Goal: Task Accomplishment & Management: Complete application form

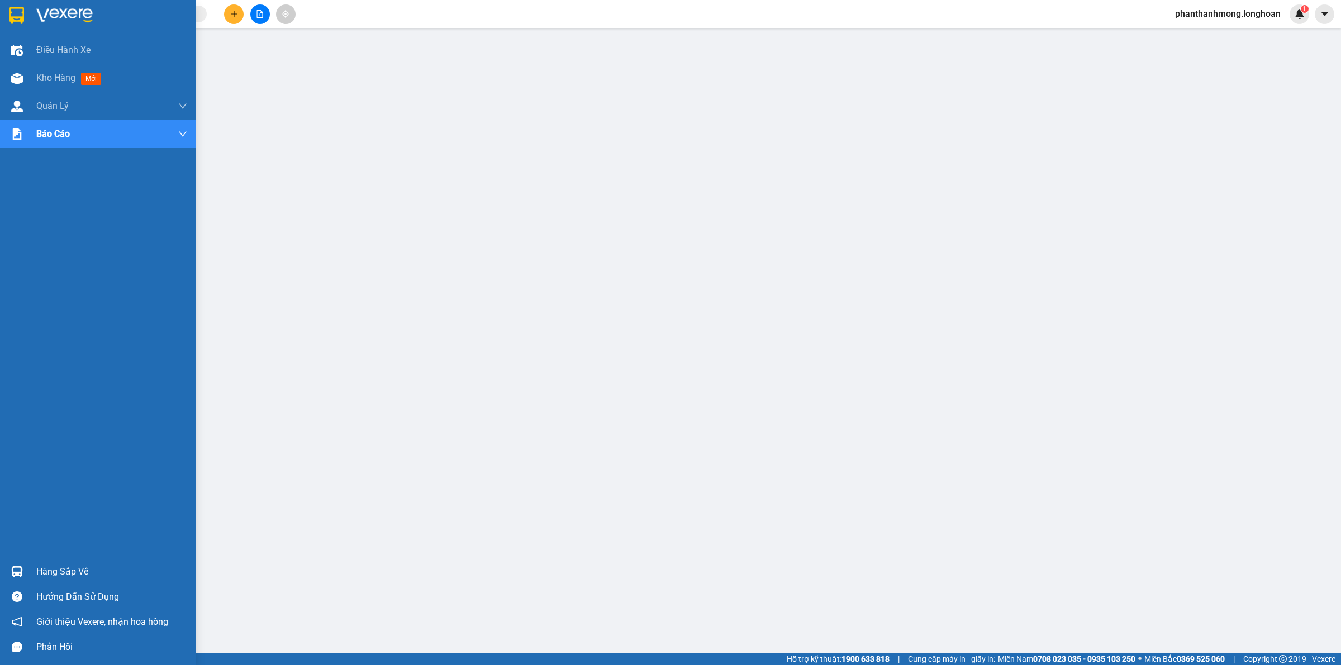
click at [20, 12] on img at bounding box center [16, 15] width 15 height 17
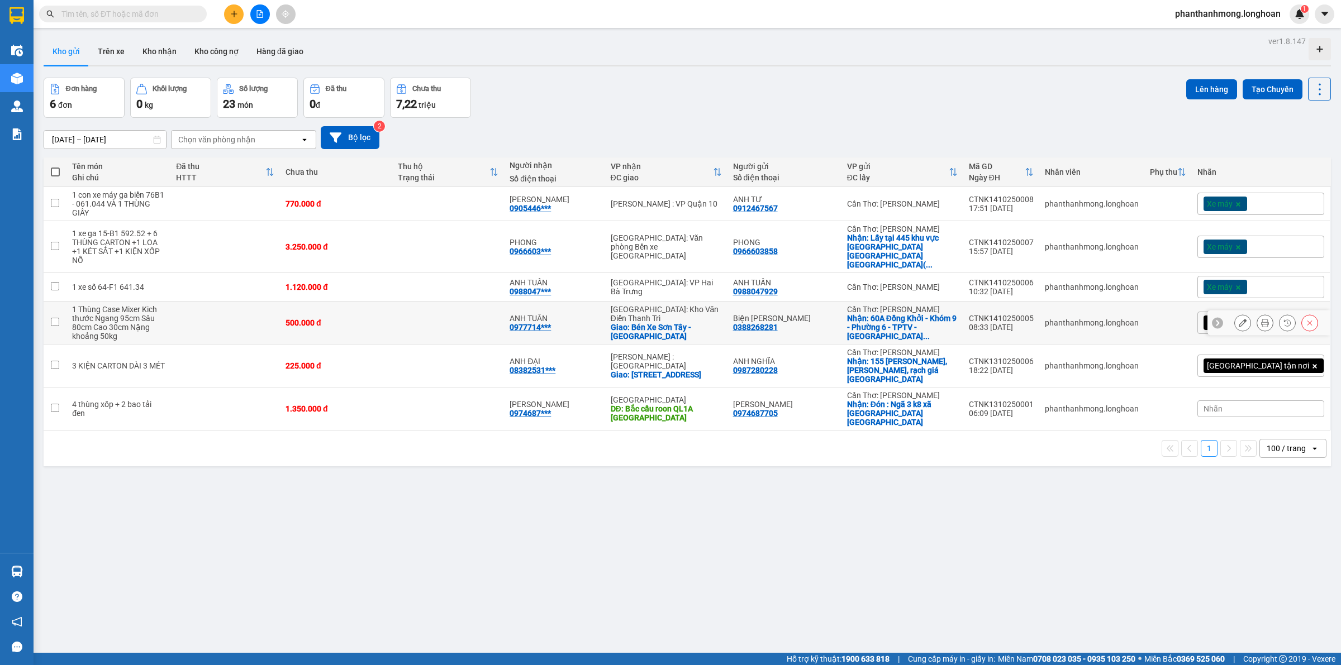
click at [1239, 319] on icon at bounding box center [1243, 323] width 8 height 8
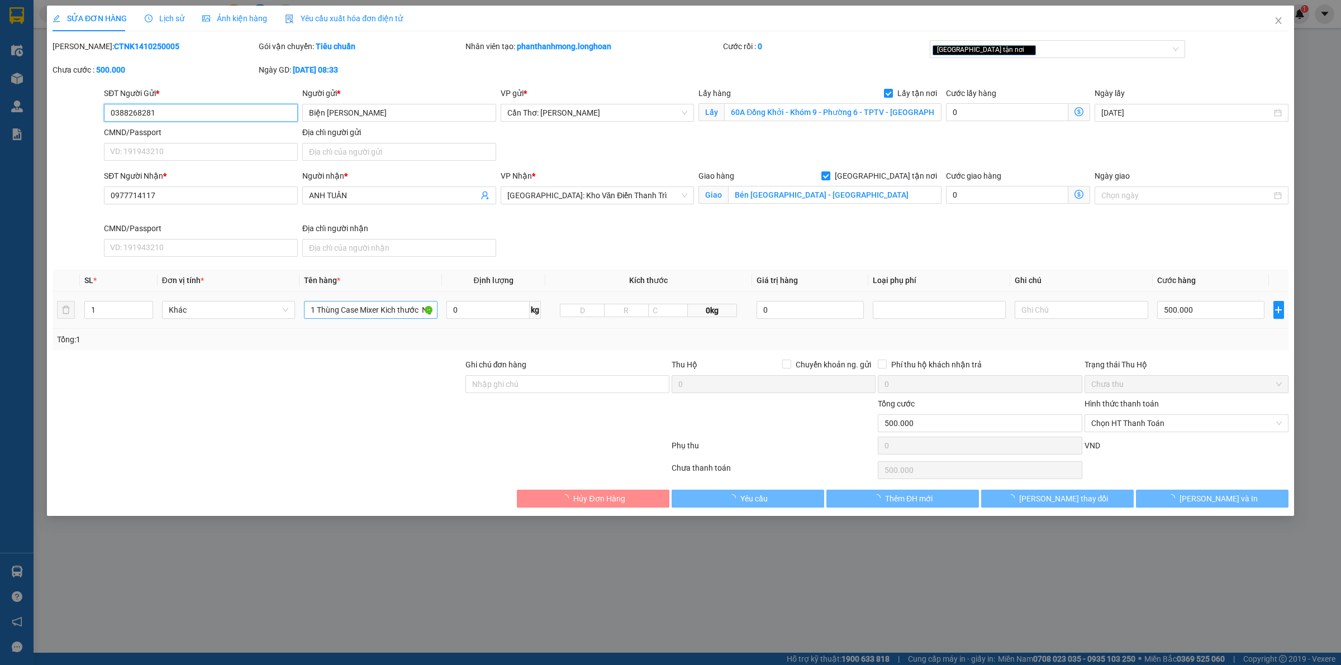
type input "0388268281"
type input "Biện [PERSON_NAME]"
checkbox input "true"
type input "60A Đồng Khởi - Khóm 9 - Phường 6 - TPTV - Trà Vinh ( địa chỉ củ )"
type input "0977714117"
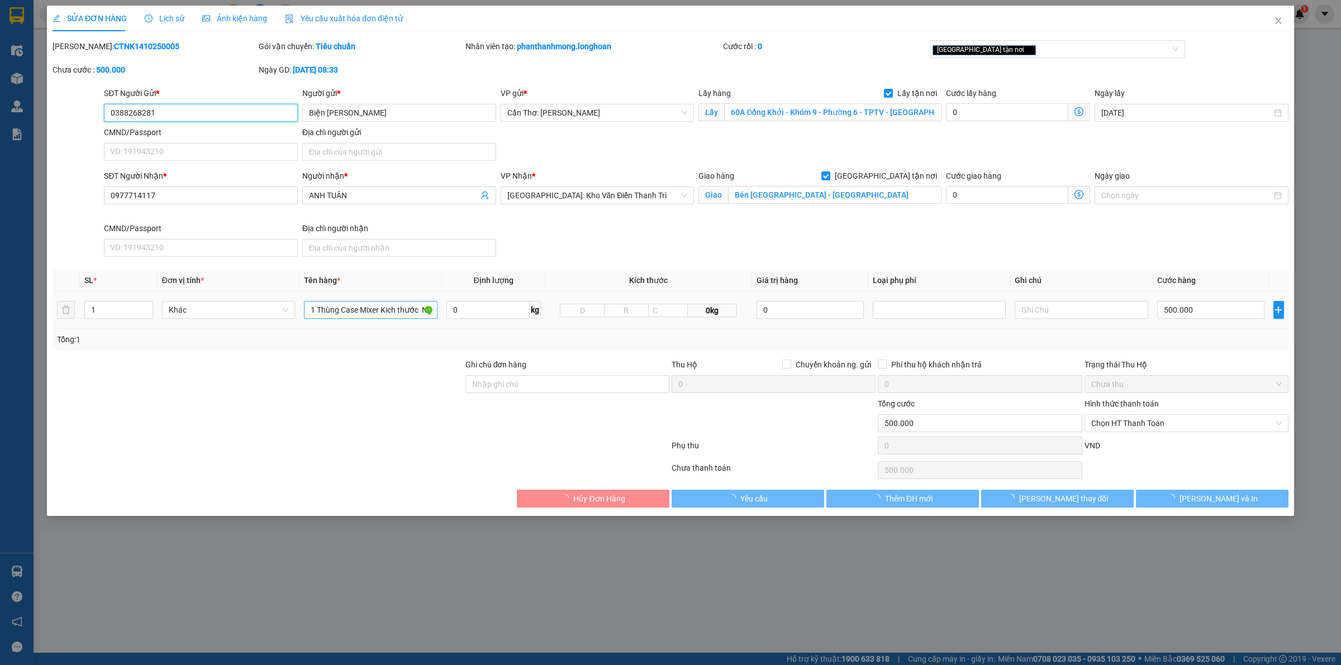
type input "ANH TUÂN"
checkbox input "true"
type input "Bén Xe Sơn Tây - Hà Nội"
type input "0"
type input "500.000"
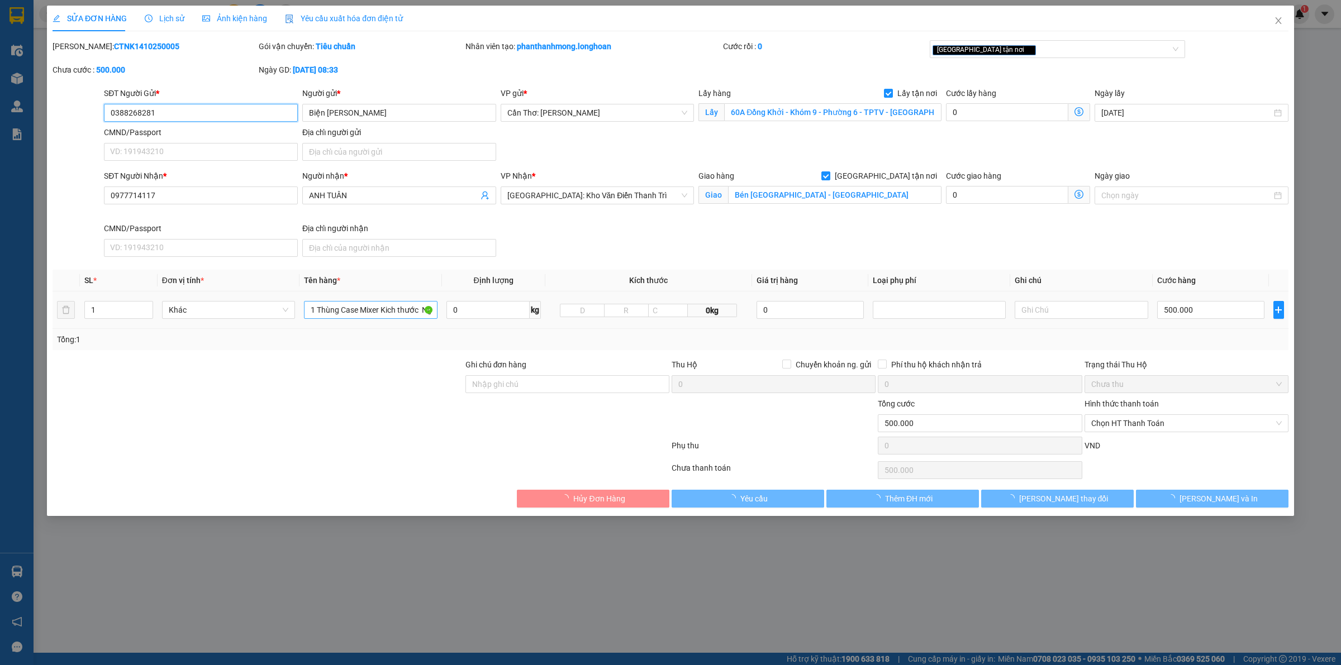
type input "500.000"
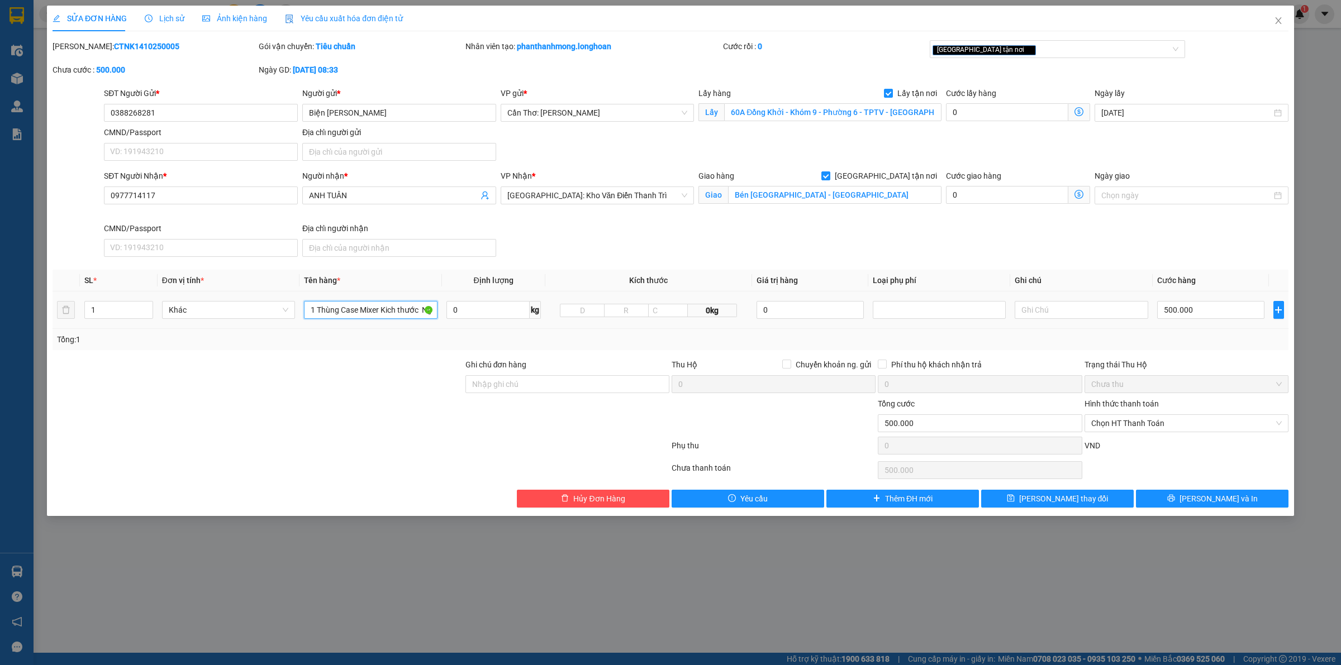
click at [351, 316] on input "1 Thùng Case Mixer Kich thước Ngang 95cm Sâu 80cm Cao 30cm Nặng khoảng 50kg" at bounding box center [370, 310] width 133 height 18
type input "1 KIỆN CARTON"
click at [481, 311] on input "0" at bounding box center [487, 310] width 83 height 18
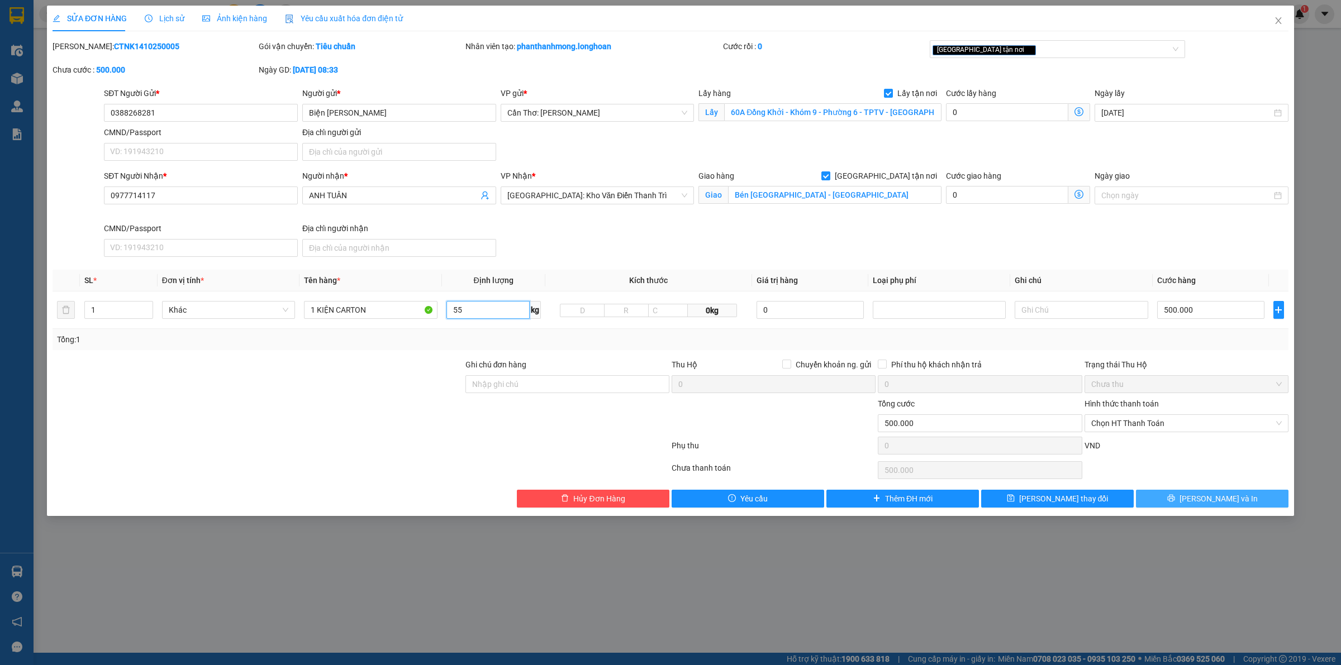
type input "55"
click at [1175, 500] on icon "printer" at bounding box center [1171, 498] width 8 height 8
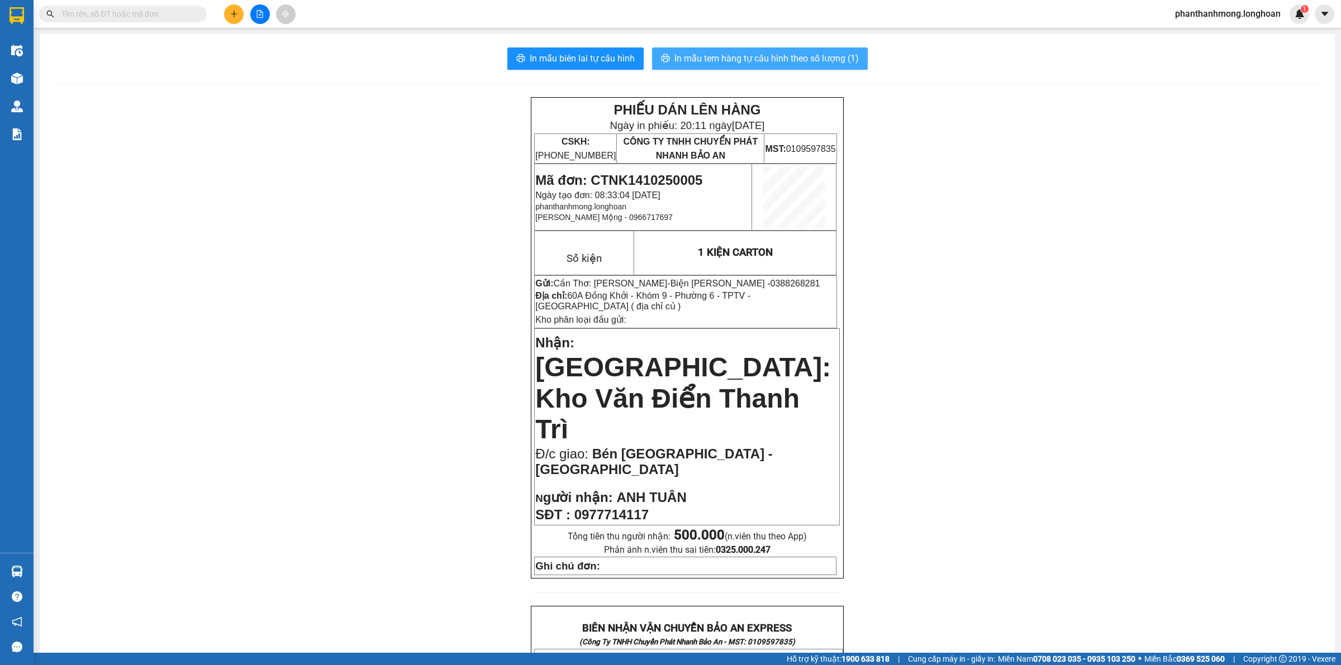
click at [741, 55] on span "In mẫu tem hàng tự cấu hình theo số lượng (1)" at bounding box center [766, 58] width 184 height 14
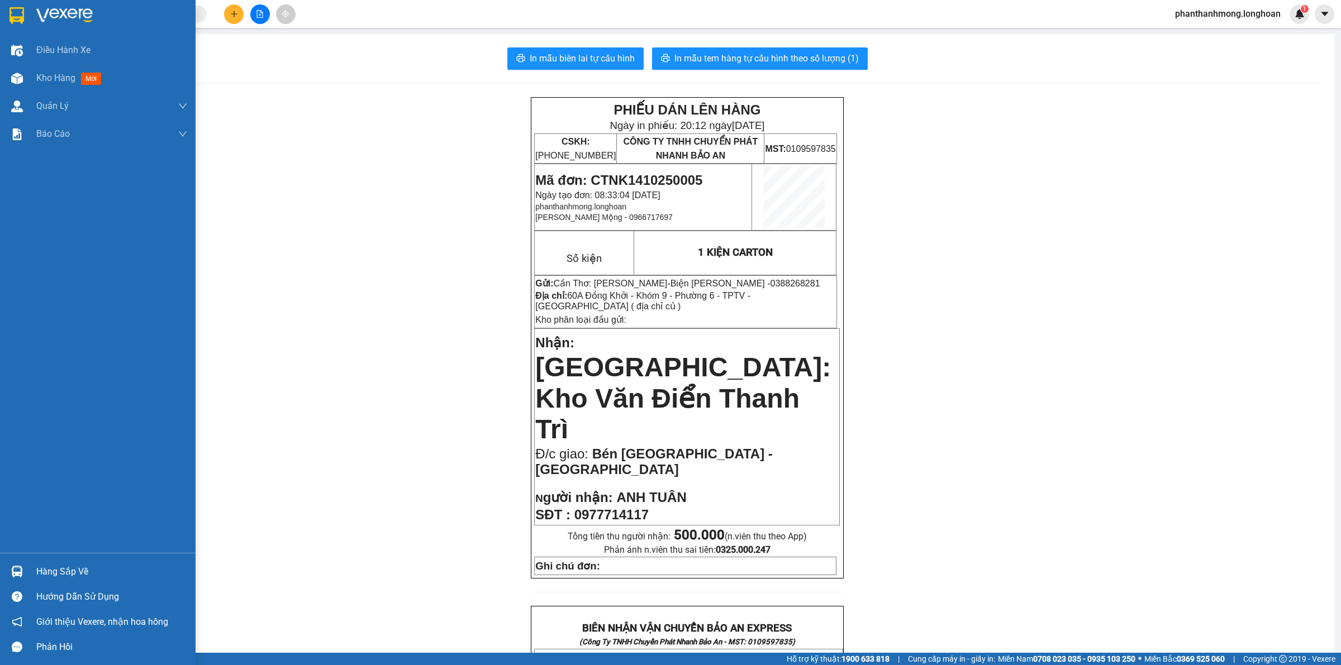
click at [6, 20] on div at bounding box center [98, 18] width 196 height 36
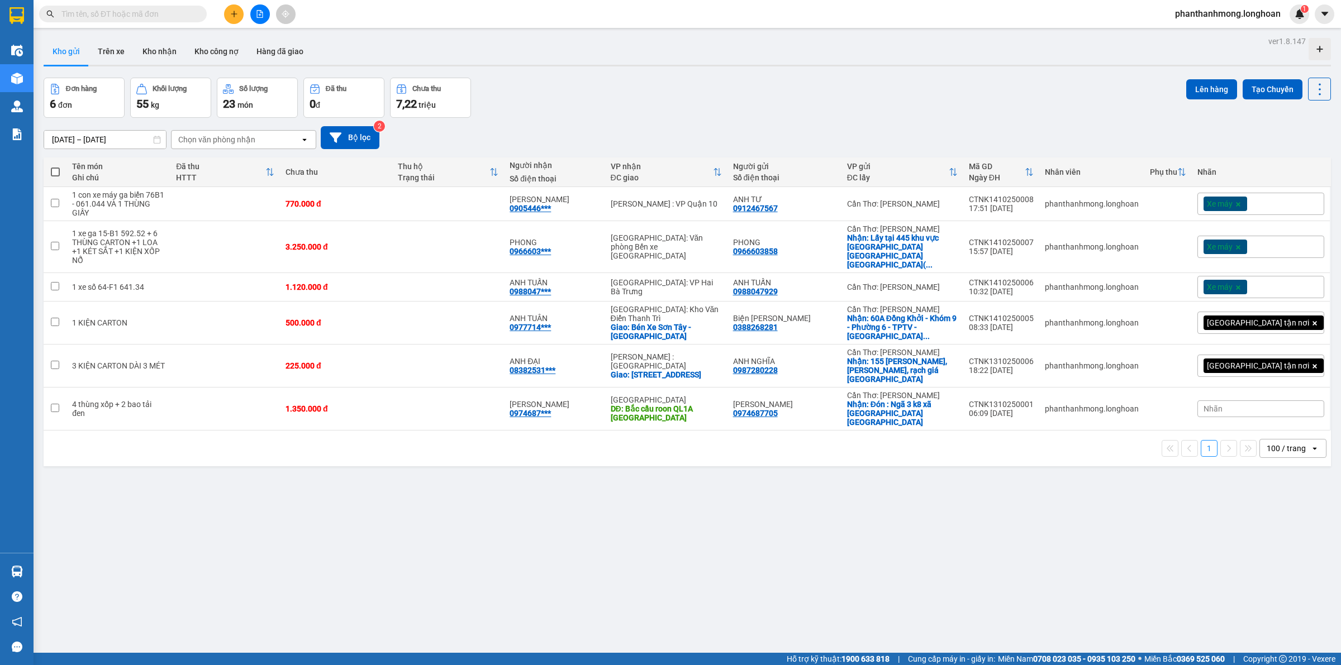
click at [1289, 443] on div "100 / trang" at bounding box center [1285, 448] width 39 height 11
click at [1273, 524] on span "100 / trang" at bounding box center [1278, 524] width 42 height 11
click at [1239, 319] on icon at bounding box center [1243, 323] width 8 height 8
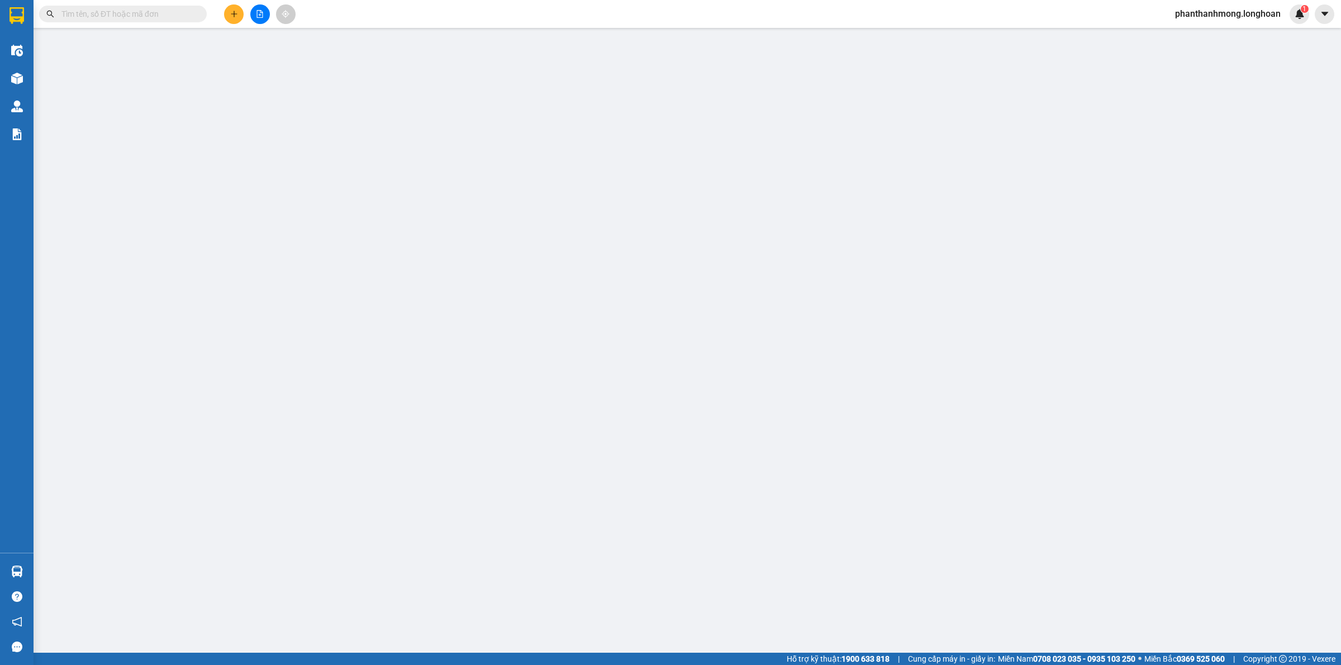
type input "0388268281"
type input "Biện [PERSON_NAME]"
checkbox input "true"
type input "60A Đồng Khởi - Khóm 9 - Phường 6 - TPTV - Trà Vinh ( địa chỉ củ )"
type input "0977714117"
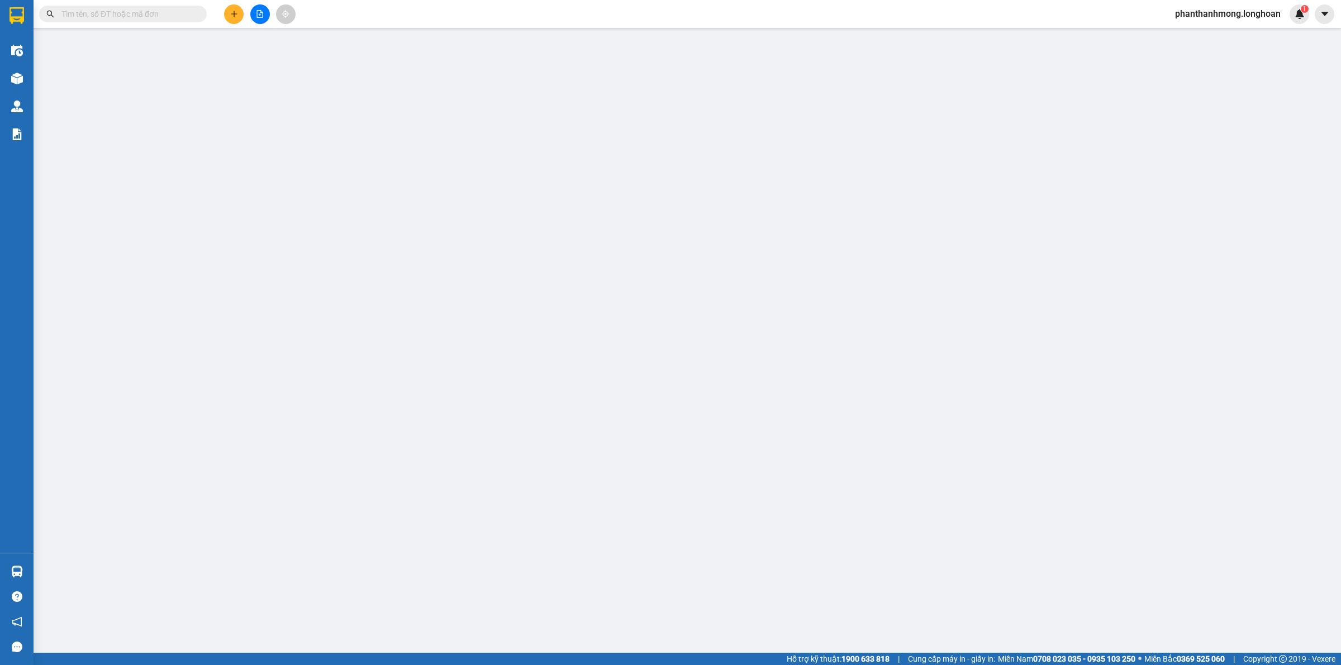
type input "ANH TUÂN"
checkbox input "true"
type input "Bén Xe Sơn Tây - Hà Nội"
type input "0"
type input "500.000"
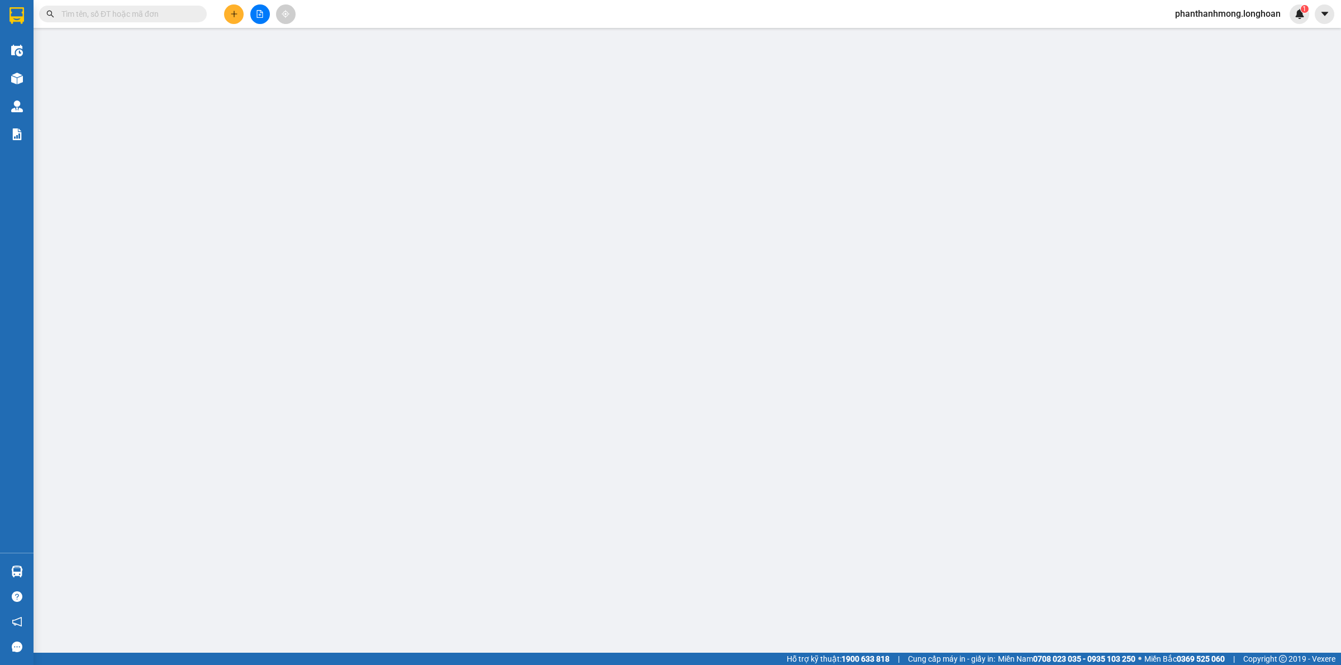
type input "500.000"
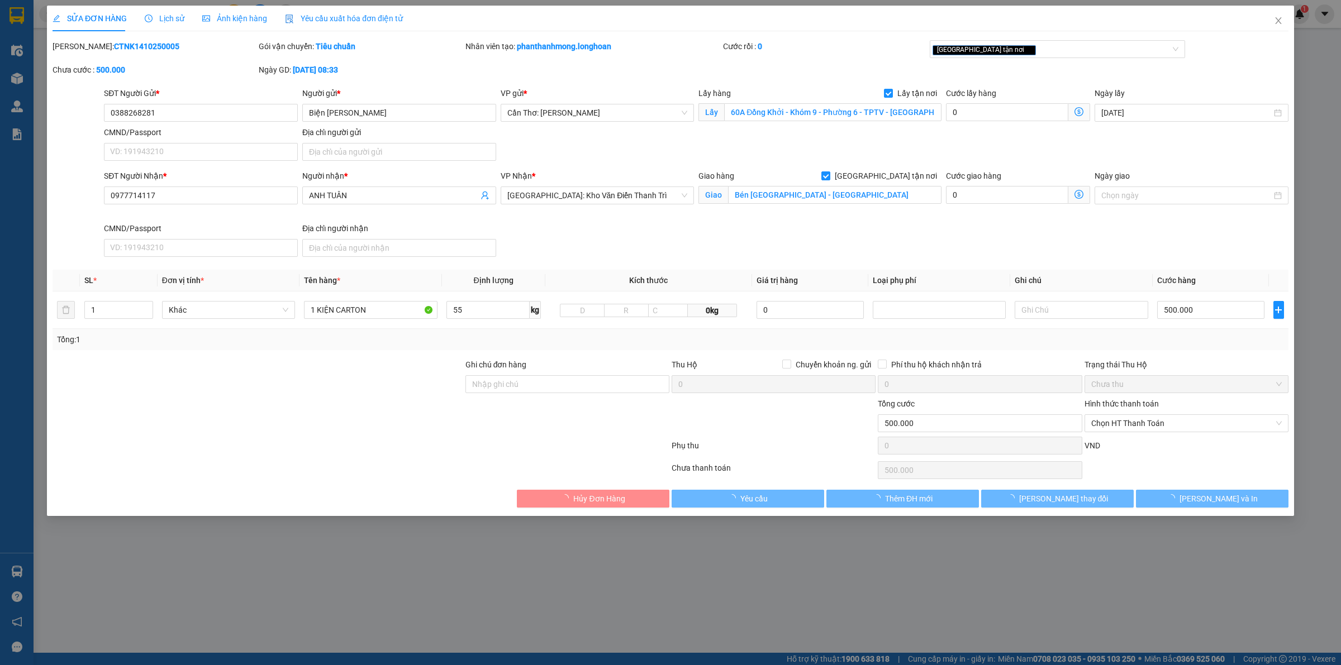
click at [578, 367] on div "SỬA ĐƠN HÀNG Lịch sử Ảnh kiện hàng Yêu cầu xuất hóa đơn điện tử Total Paid Fee …" at bounding box center [670, 332] width 1341 height 665
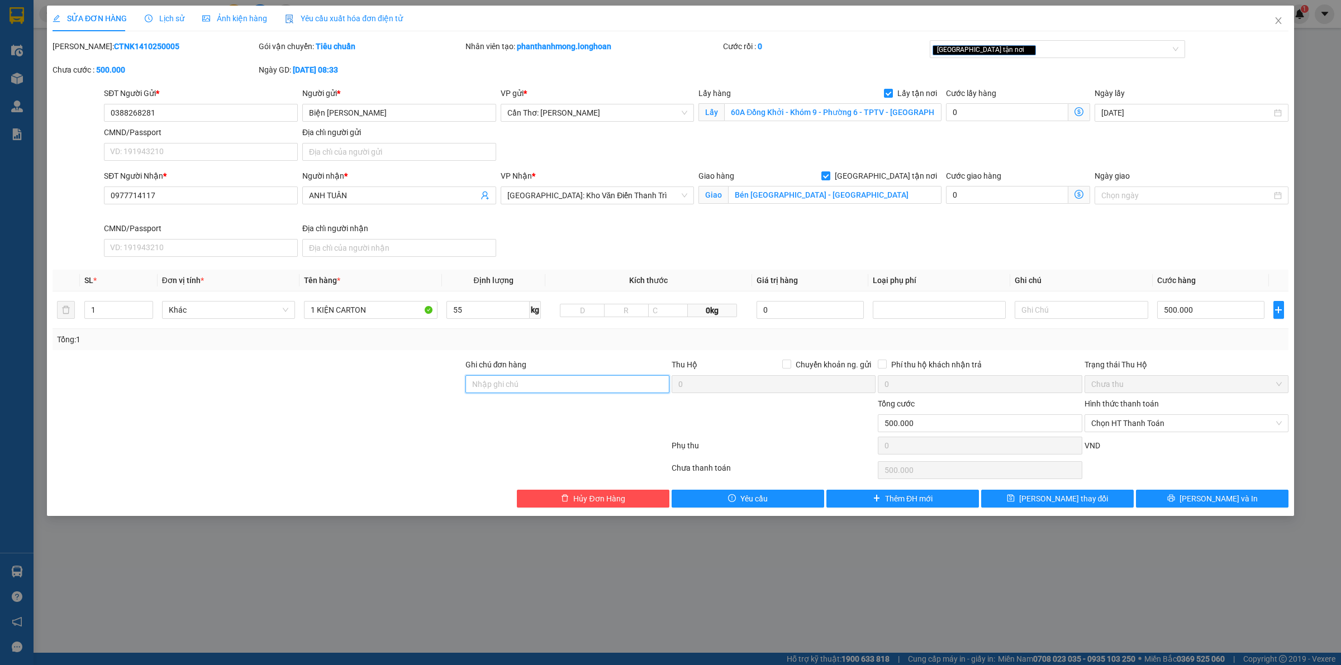
click at [568, 387] on input "Ghi chú đơn hàng" at bounding box center [567, 384] width 204 height 18
type input "nhận nguyên kiện, giao nguyên kiện, bể vỡ không đền"
click at [1208, 503] on span "[PERSON_NAME] và In" at bounding box center [1218, 499] width 78 height 12
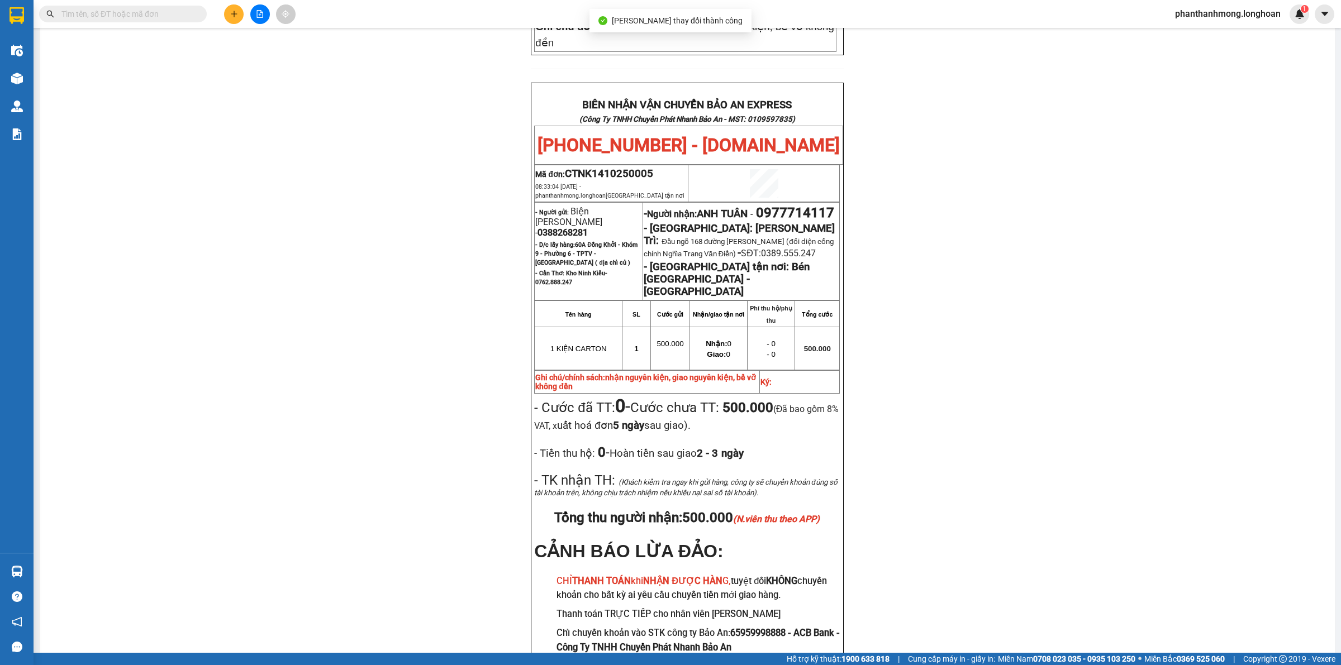
scroll to position [544, 0]
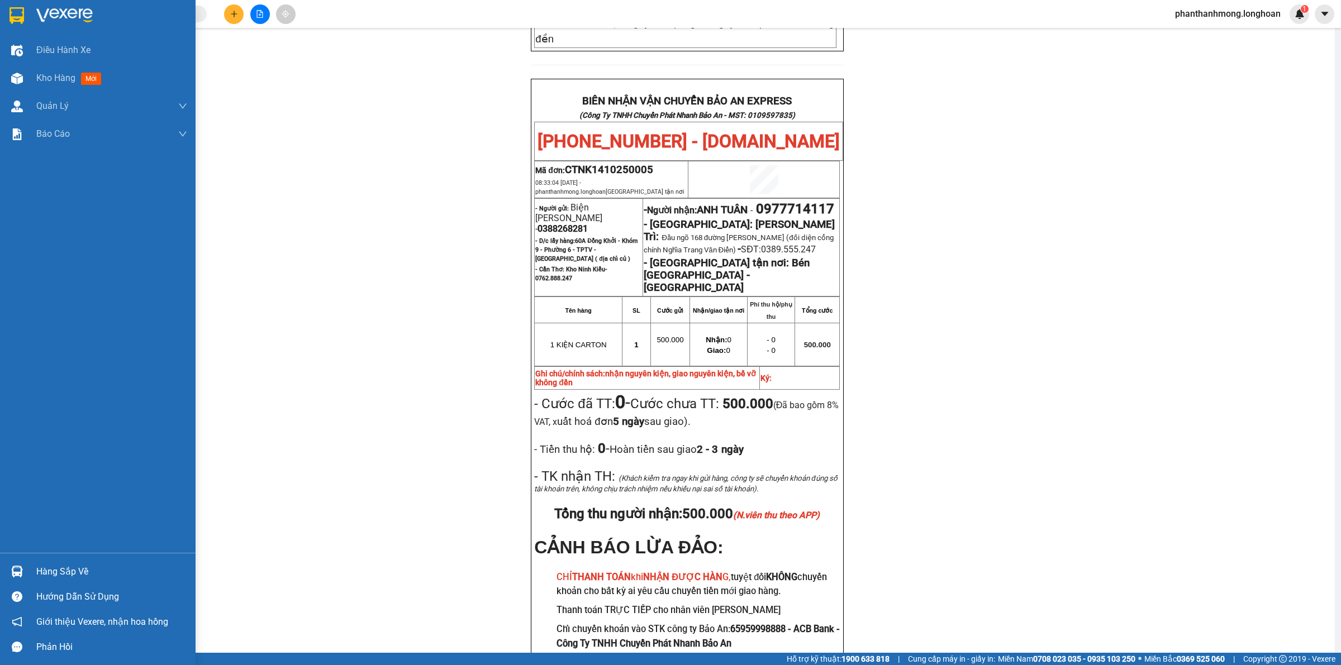
click at [20, 18] on img at bounding box center [16, 15] width 15 height 17
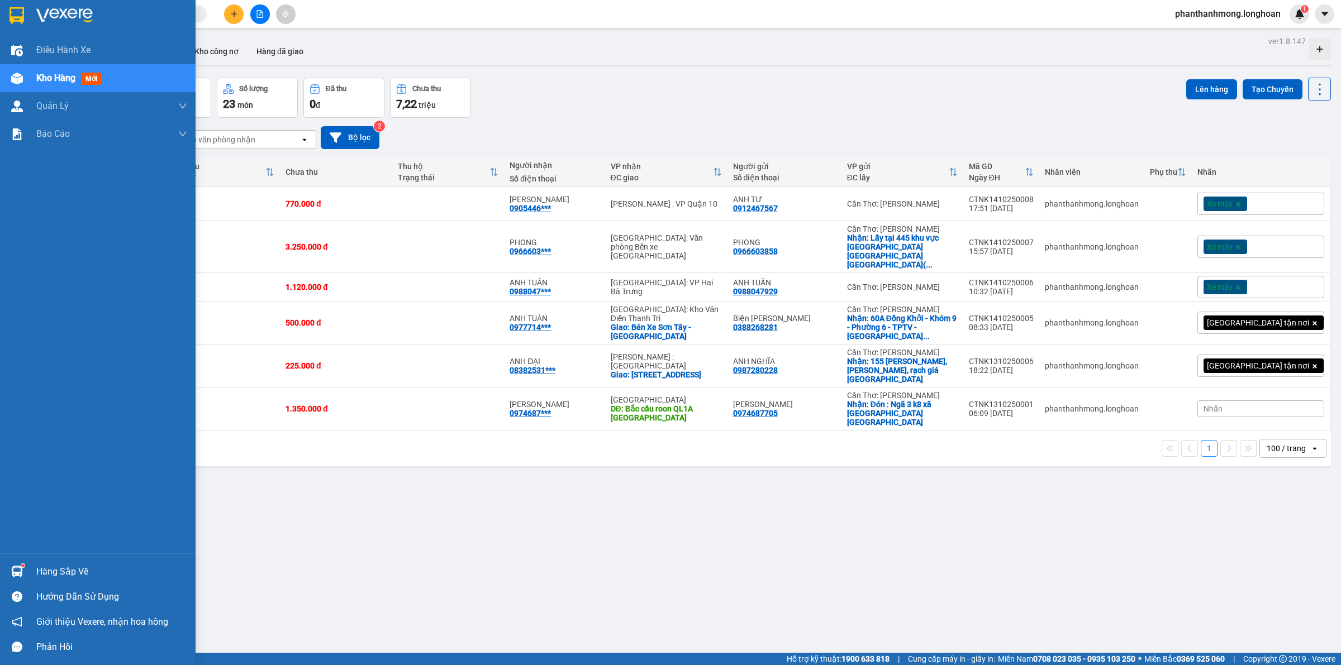
click at [0, 15] on div at bounding box center [98, 18] width 196 height 36
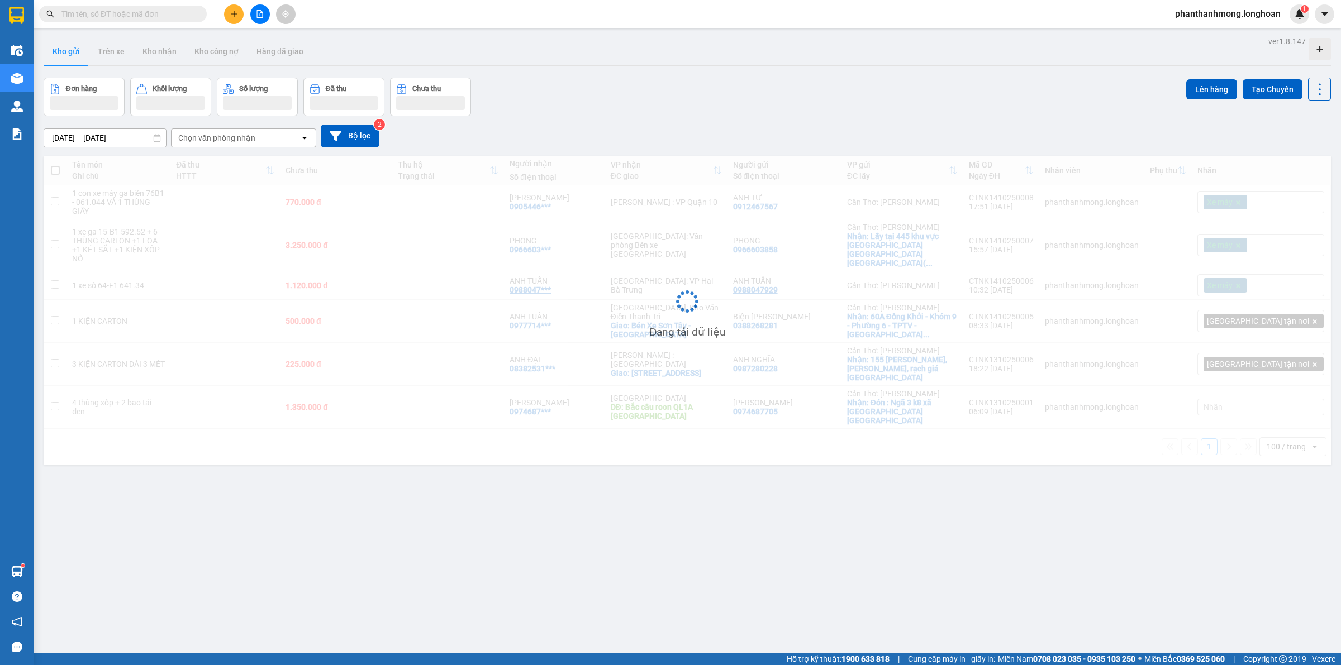
click at [1279, 398] on div "Đang tải dữ liệu" at bounding box center [687, 310] width 1287 height 309
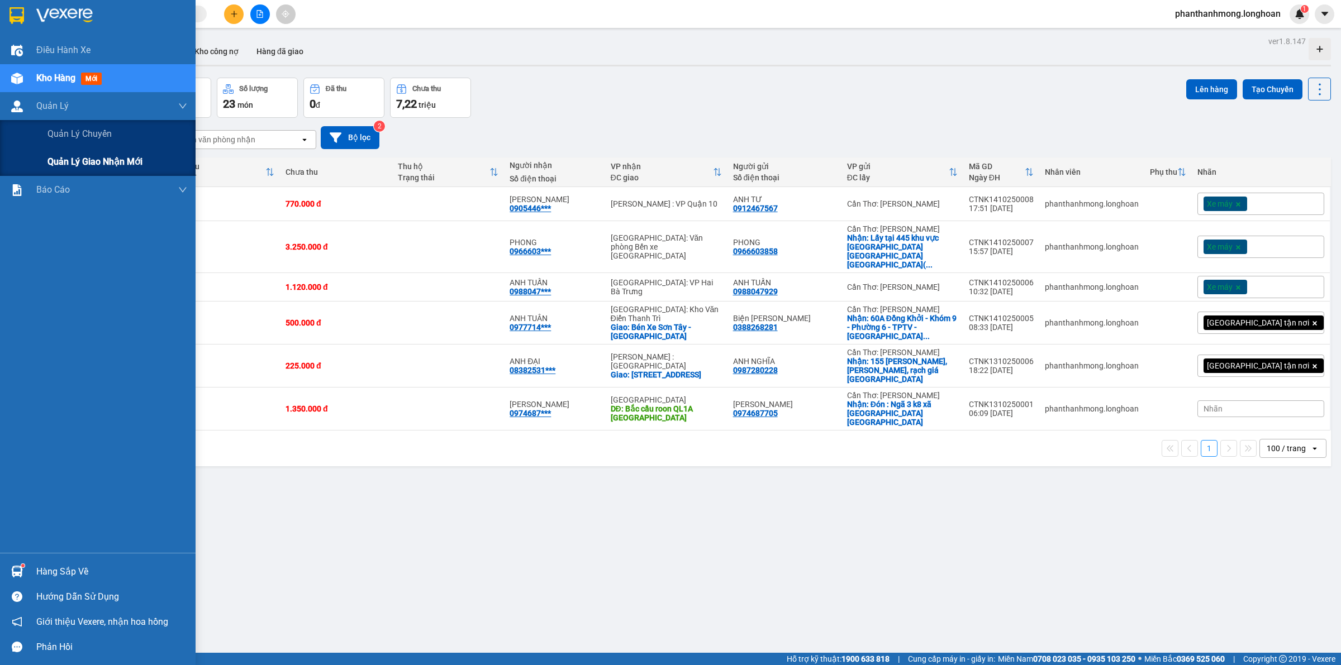
click at [88, 169] on span "Quản lý giao nhận mới" at bounding box center [94, 162] width 95 height 14
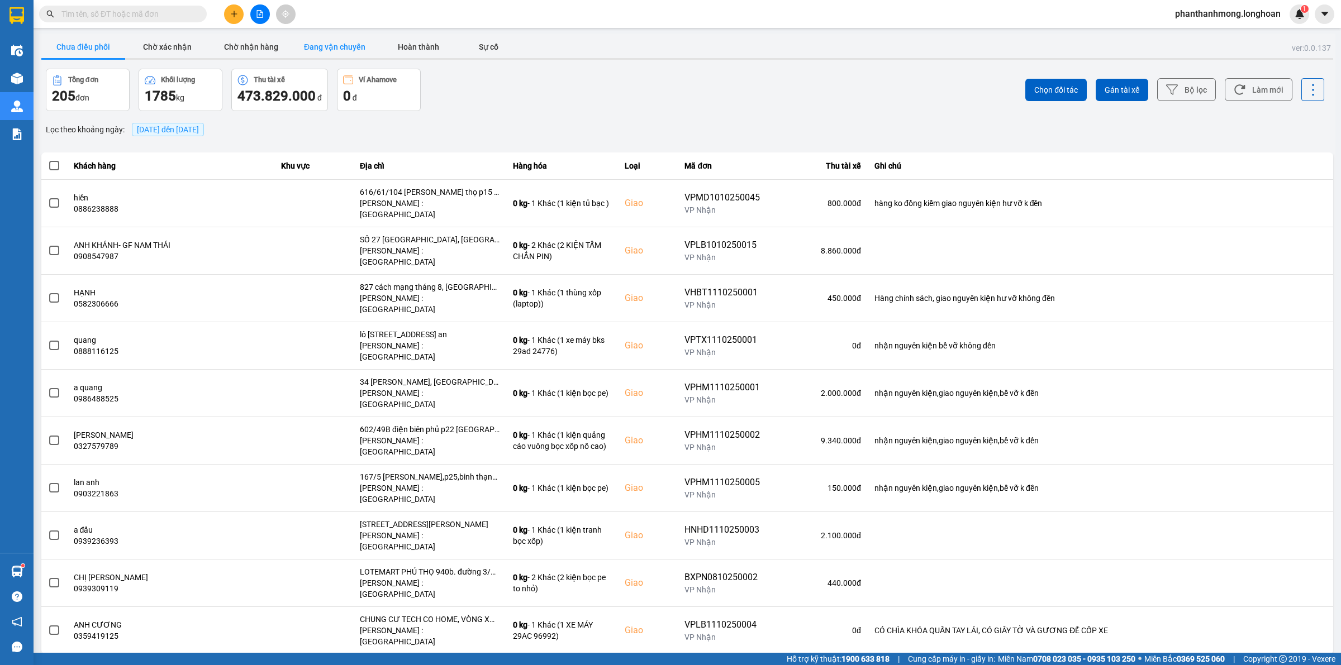
click at [311, 45] on button "Đang vận chuyển" at bounding box center [335, 47] width 84 height 22
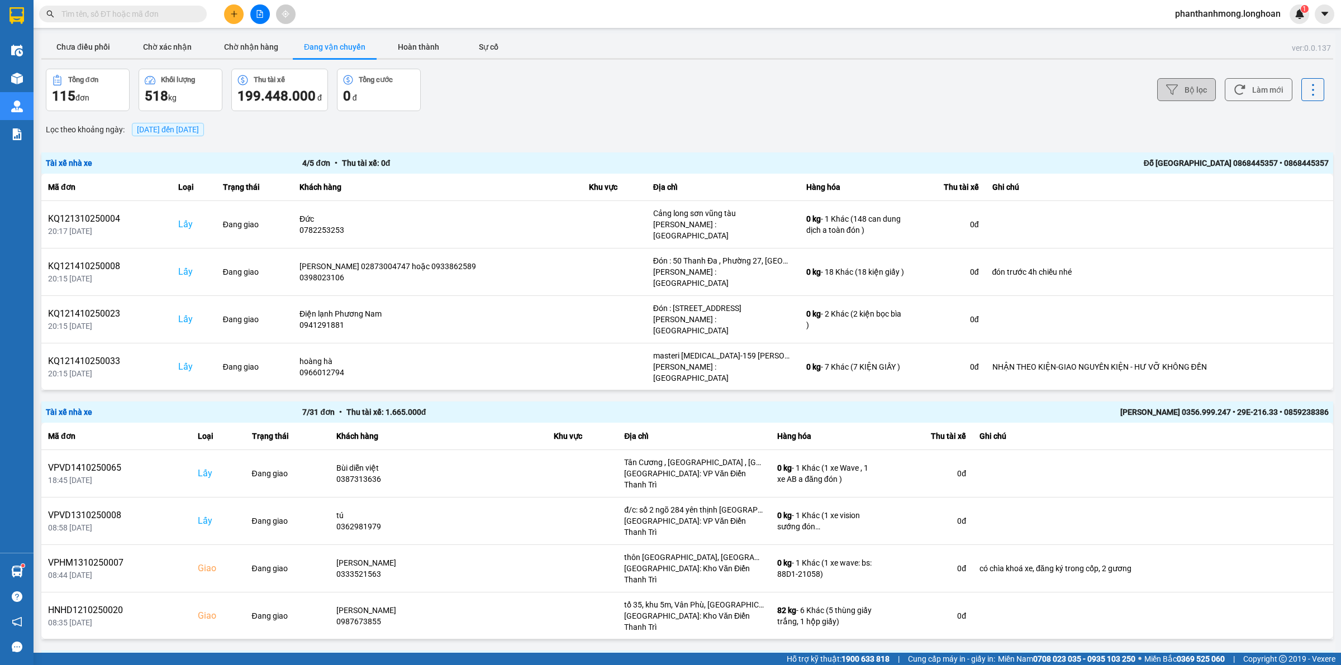
click at [1187, 88] on button "Bộ lọc" at bounding box center [1186, 89] width 59 height 23
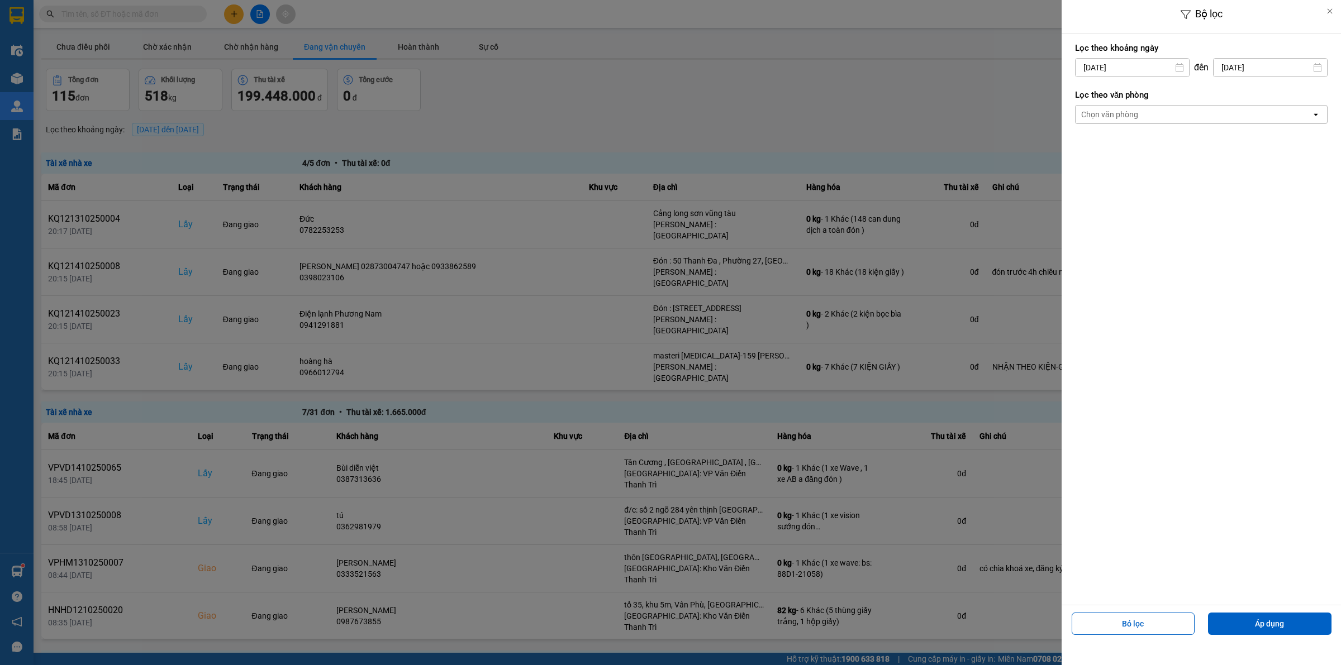
click at [1130, 70] on input "[DATE]" at bounding box center [1131, 68] width 113 height 18
click at [1130, 164] on div "8" at bounding box center [1126, 174] width 22 height 22
type input "08/10/2025"
click at [1137, 120] on div "Chọn văn phòng" at bounding box center [1109, 114] width 57 height 11
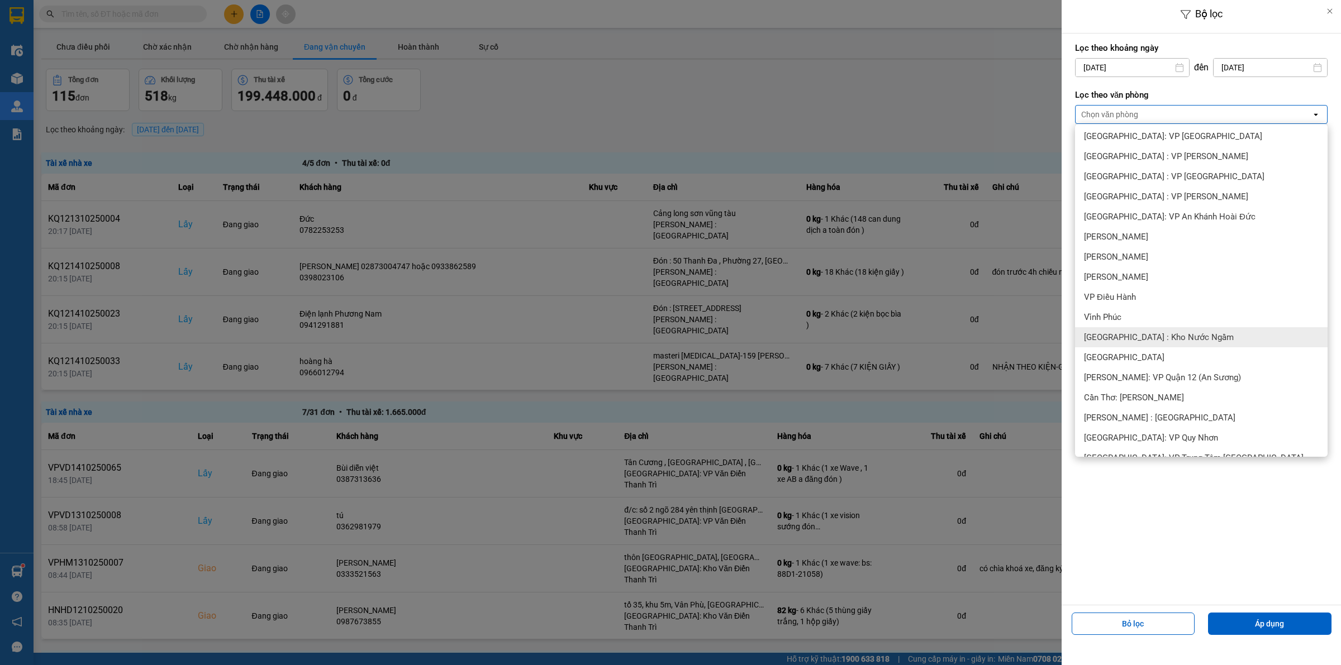
scroll to position [349, 0]
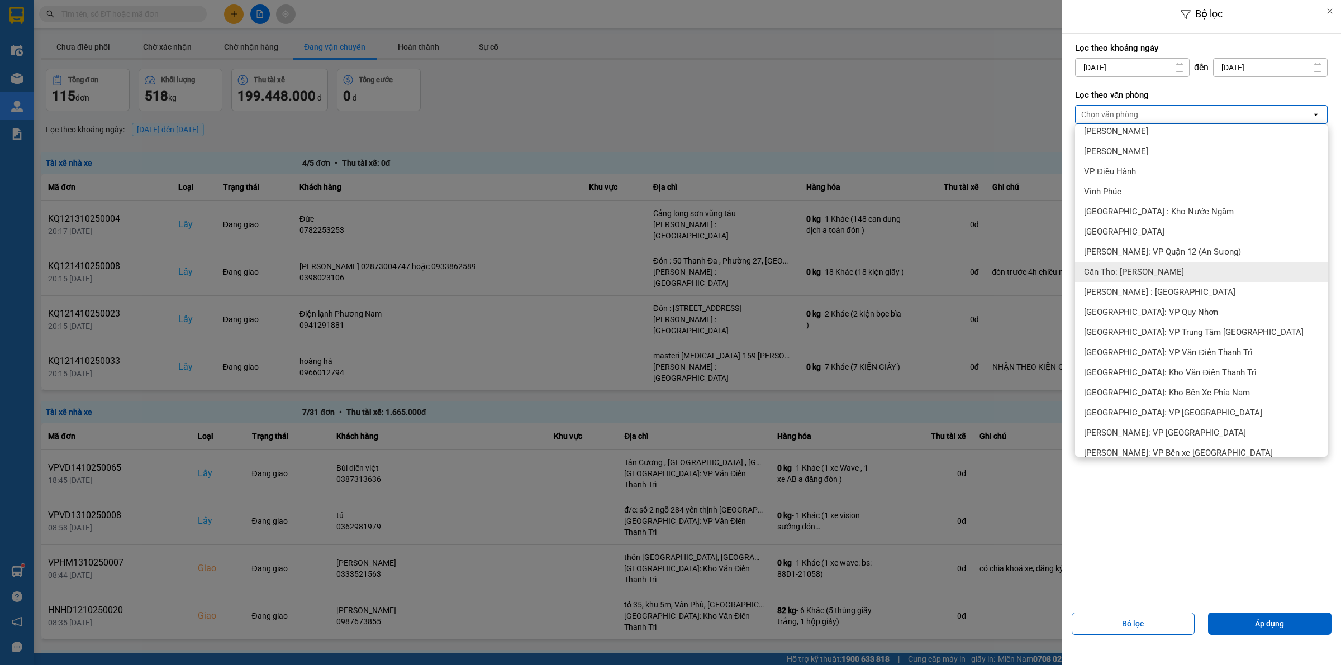
click at [1143, 267] on span "Cần Thơ: [PERSON_NAME]" at bounding box center [1134, 271] width 100 height 11
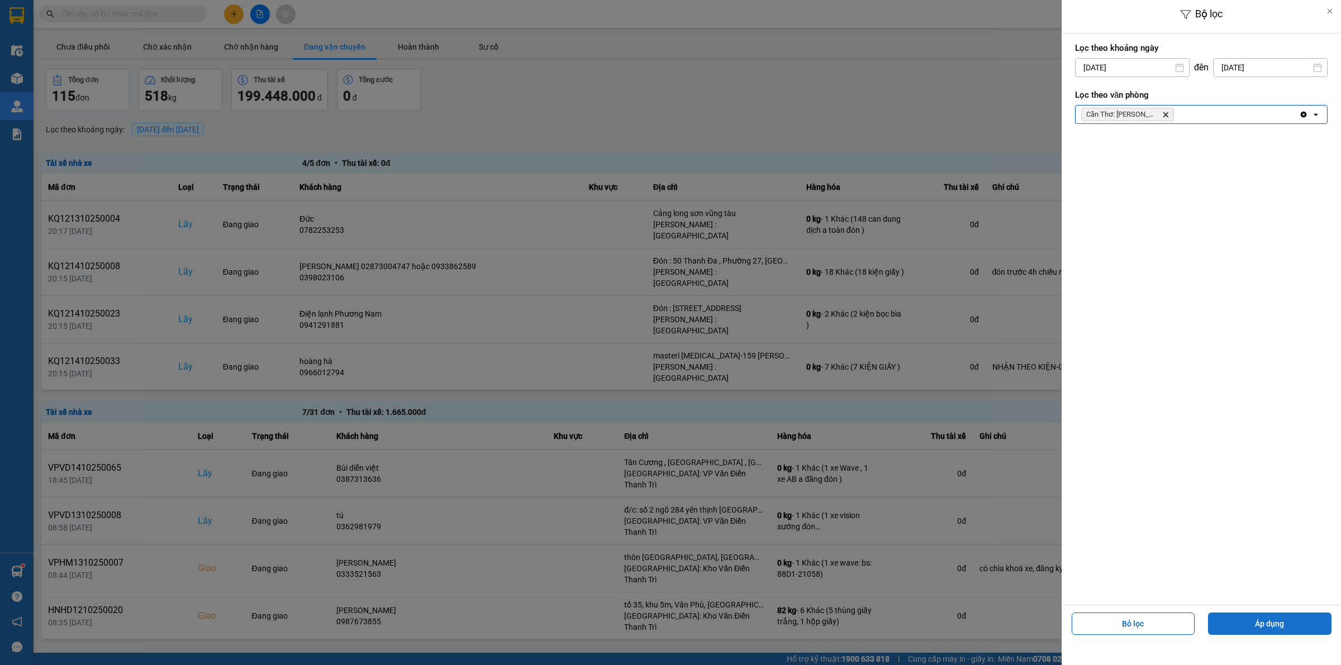
click at [1278, 623] on button "Áp dụng" at bounding box center [1269, 624] width 123 height 22
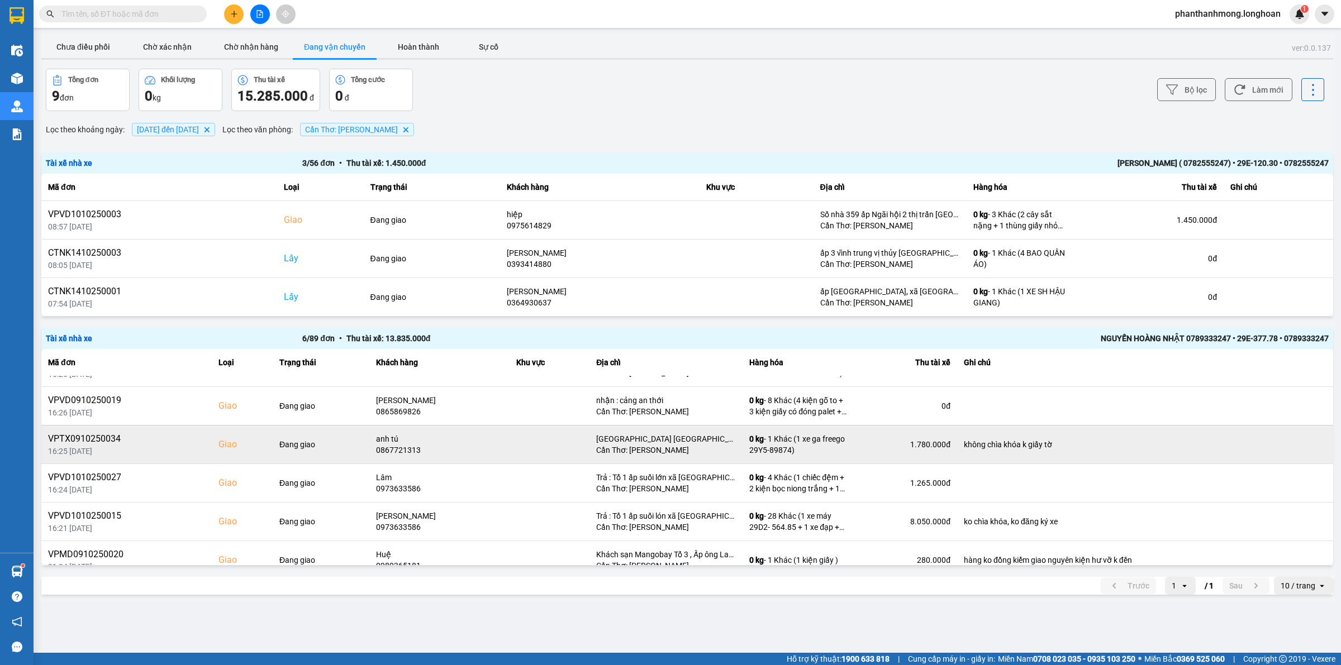
scroll to position [42, 0]
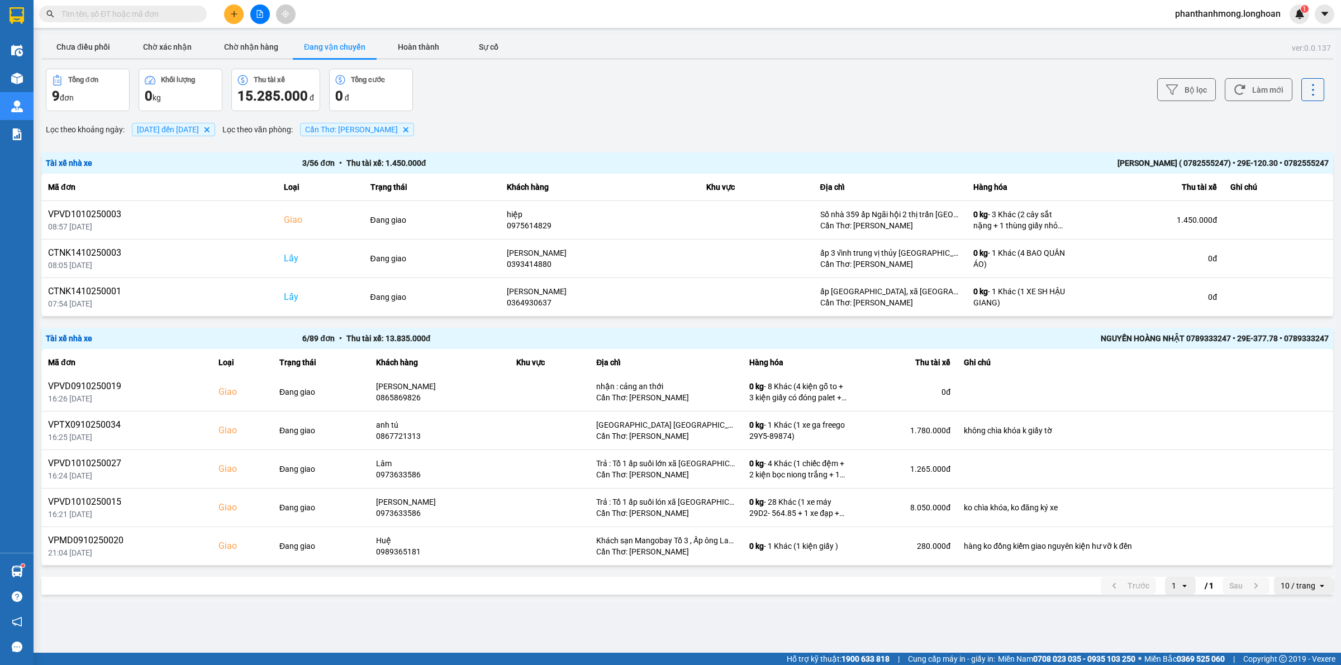
drag, startPoint x: 1340, startPoint y: 311, endPoint x: 1296, endPoint y: 330, distance: 47.8
click at [1340, 317] on main "ver: 0.0.137 Chưa điều phối Chờ xác nhận Chờ nhận hàng Đang vận chuyển Hoàn thà…" at bounding box center [670, 326] width 1341 height 653
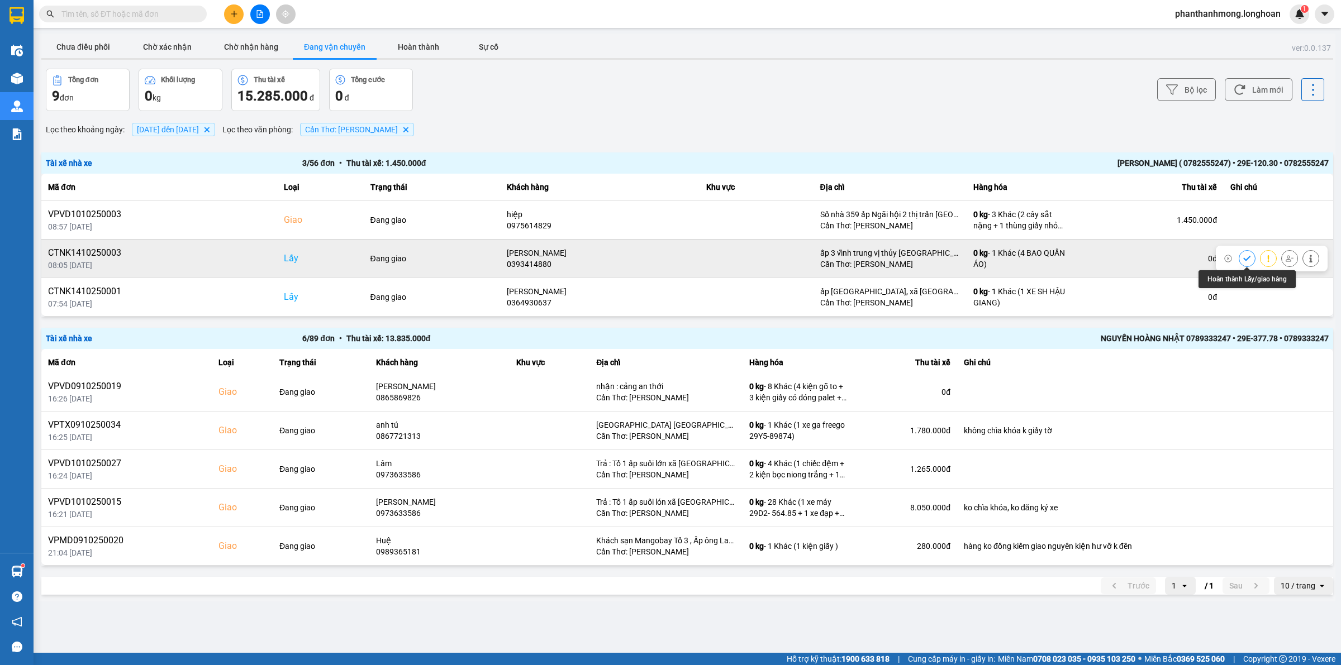
click at [1247, 258] on icon at bounding box center [1247, 259] width 8 height 8
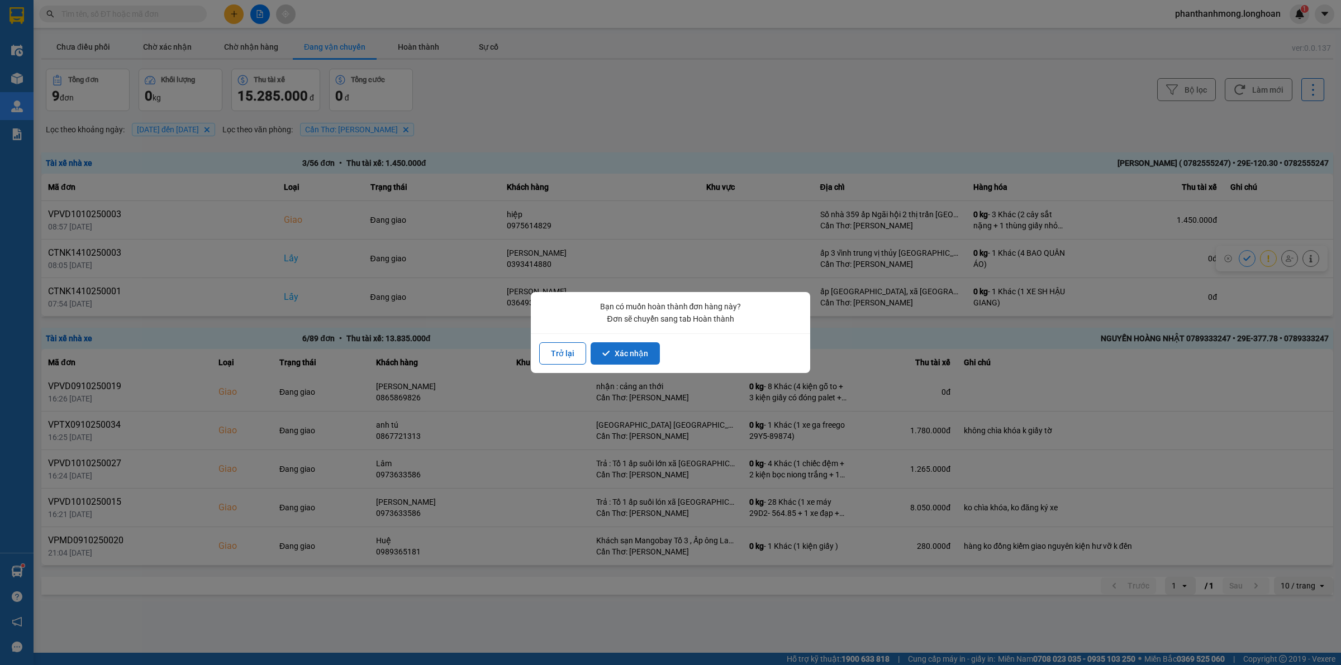
click at [623, 346] on button "Xác nhận" at bounding box center [624, 353] width 69 height 22
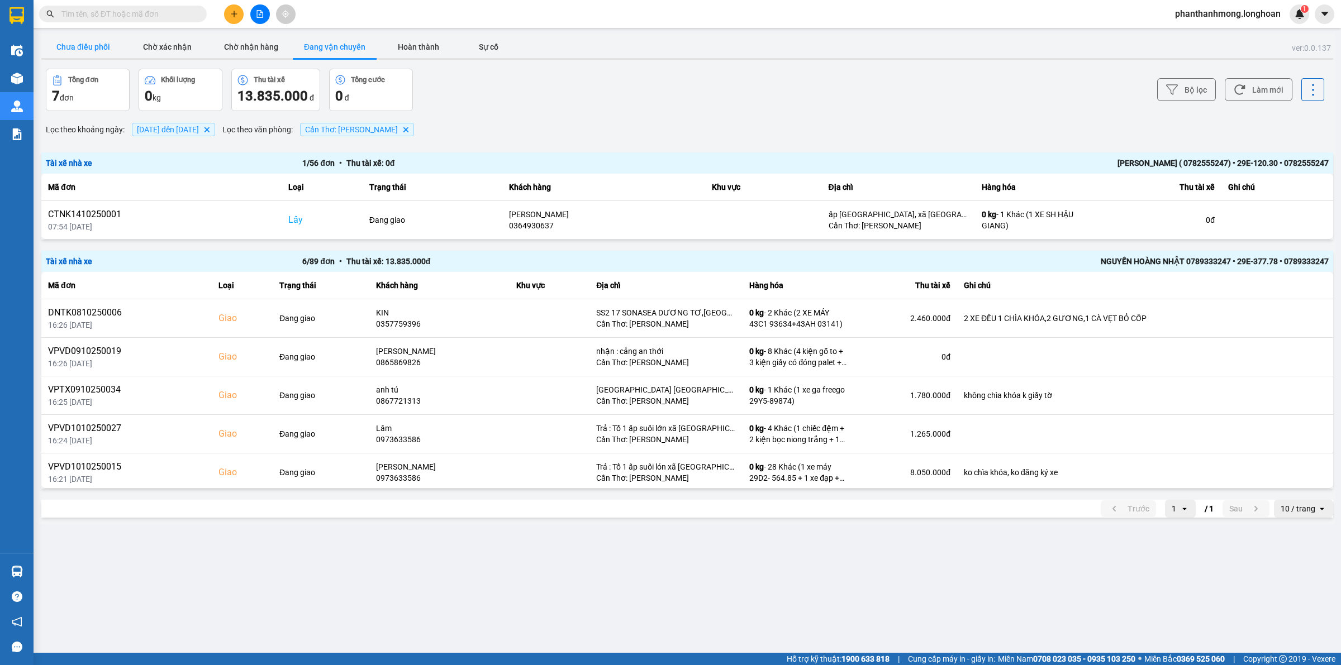
click at [85, 36] on button "Chưa điều phối" at bounding box center [83, 47] width 84 height 22
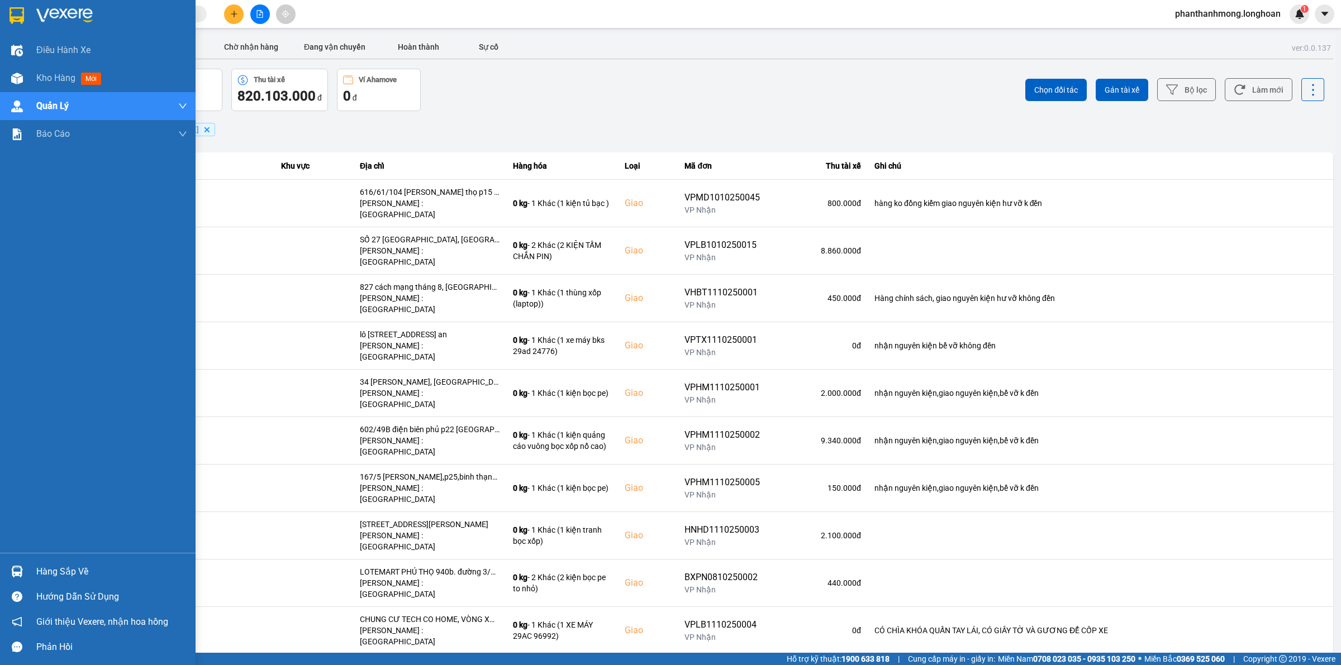
click at [17, 15] on img at bounding box center [16, 15] width 15 height 17
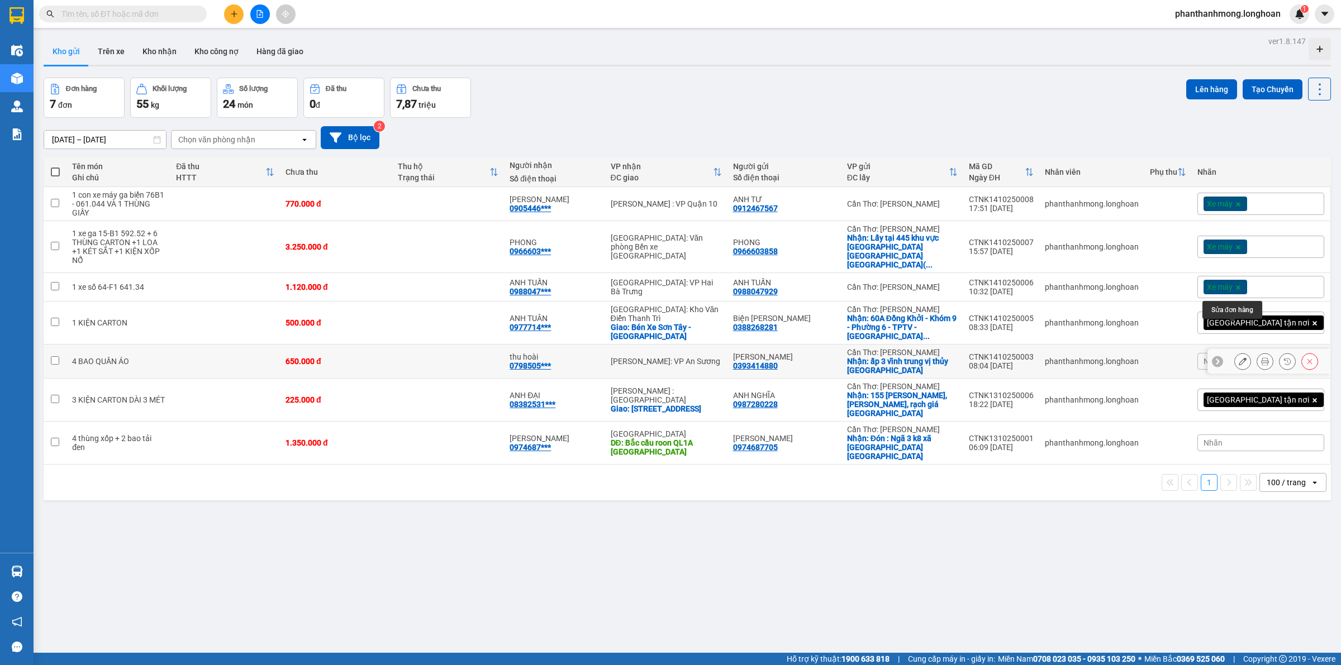
click at [1239, 358] on icon at bounding box center [1243, 362] width 8 height 8
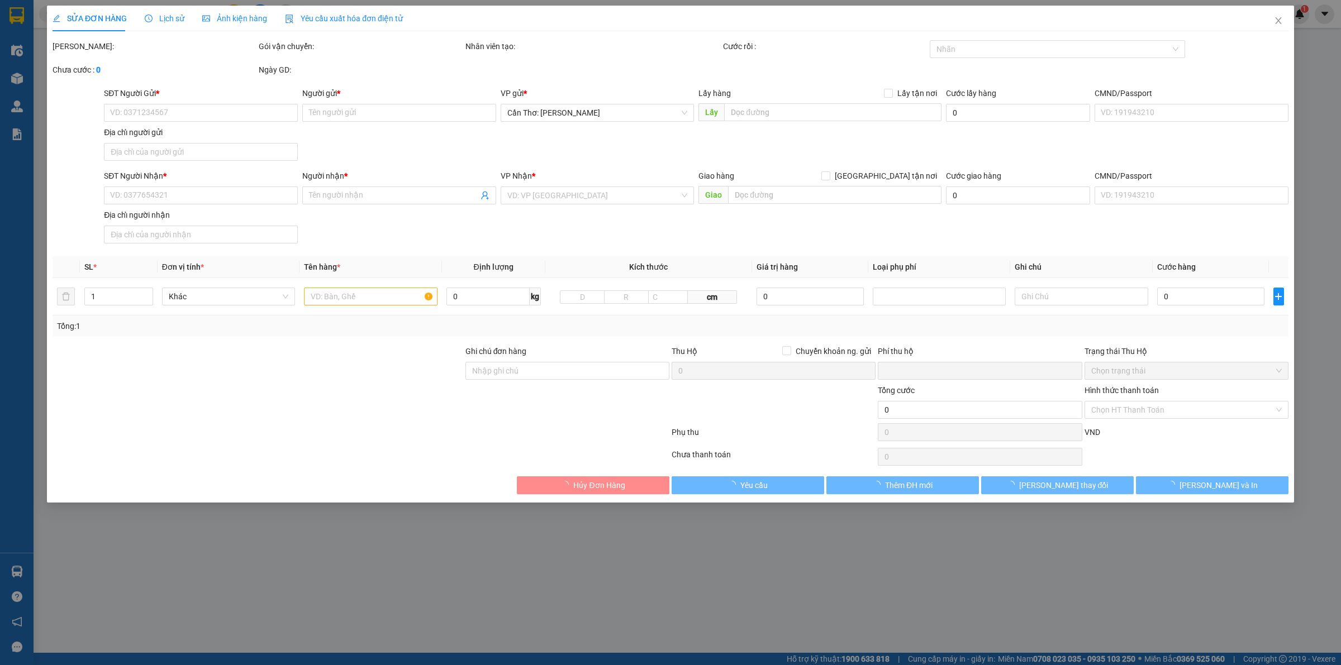
type input "0393414880"
type input "[PERSON_NAME]"
checkbox input "true"
type input "ấp 3 vĩnh trung vị thủy [GEOGRAPHIC_DATA]"
type input "0798505245"
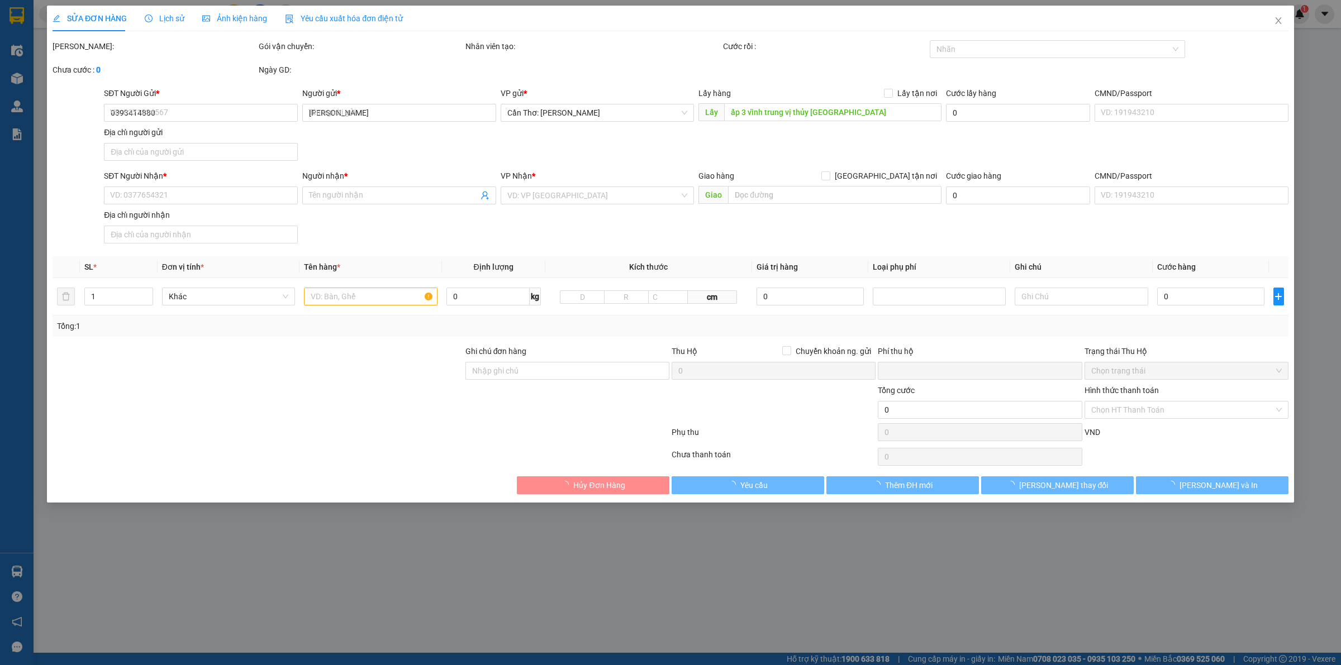
type input "thu hoài"
type input "0"
type input "650.000"
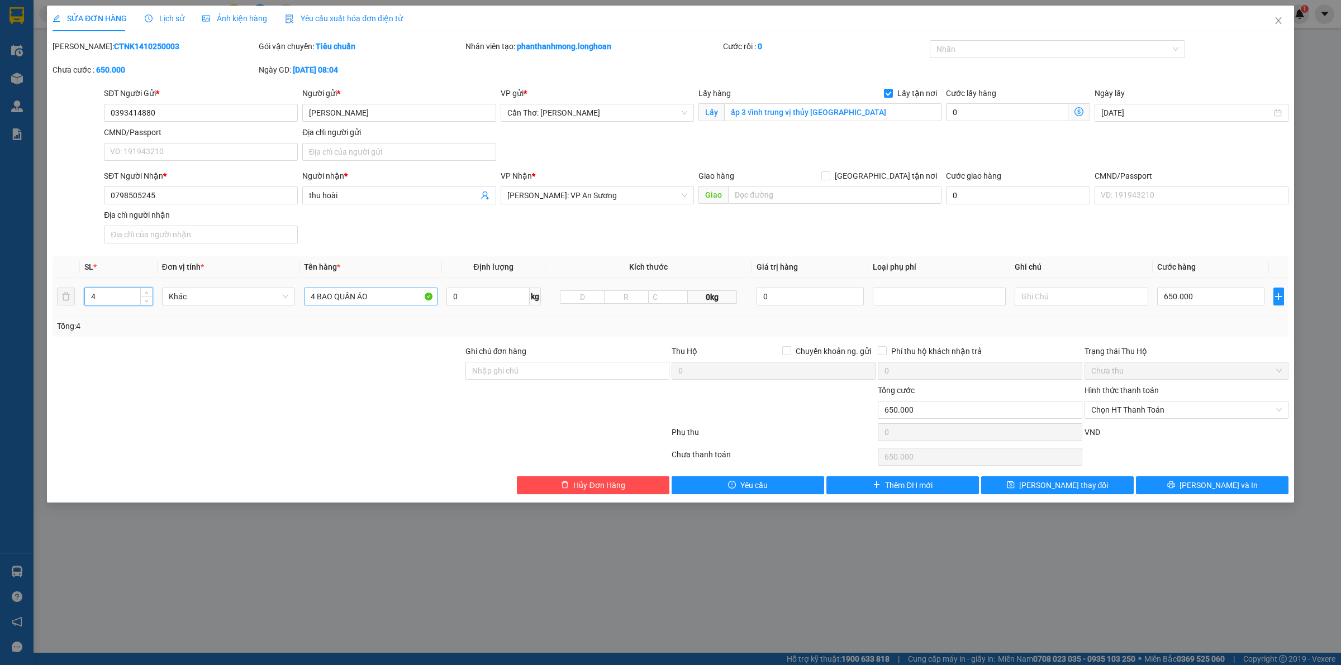
type input "4"
drag, startPoint x: 394, startPoint y: 299, endPoint x: 285, endPoint y: 310, distance: 110.1
click at [285, 310] on tr "4 Khác 4 BAO QUẦN ÁO 0 kg 0kg 0 650.000" at bounding box center [671, 296] width 1236 height 37
type input "4 BAO TẢI ĐEN"
click at [507, 302] on input "0" at bounding box center [487, 297] width 83 height 18
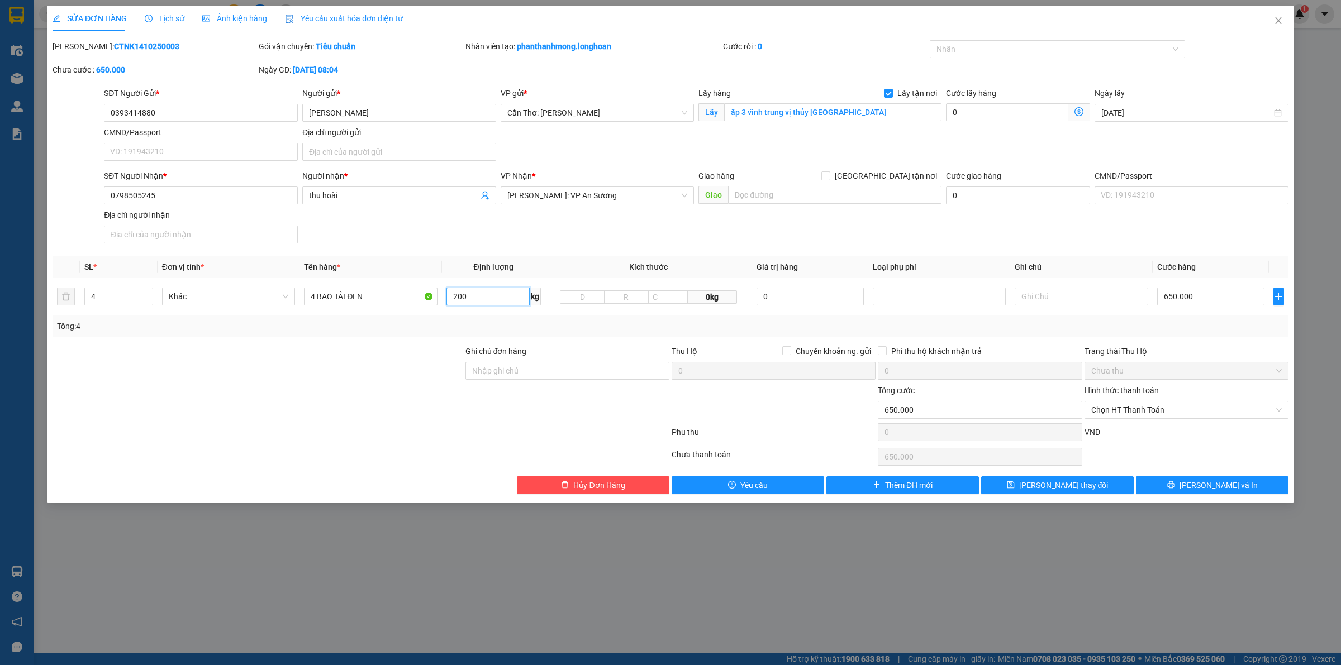
type input "200"
click at [1184, 301] on input "650.000" at bounding box center [1210, 297] width 107 height 18
type input "4"
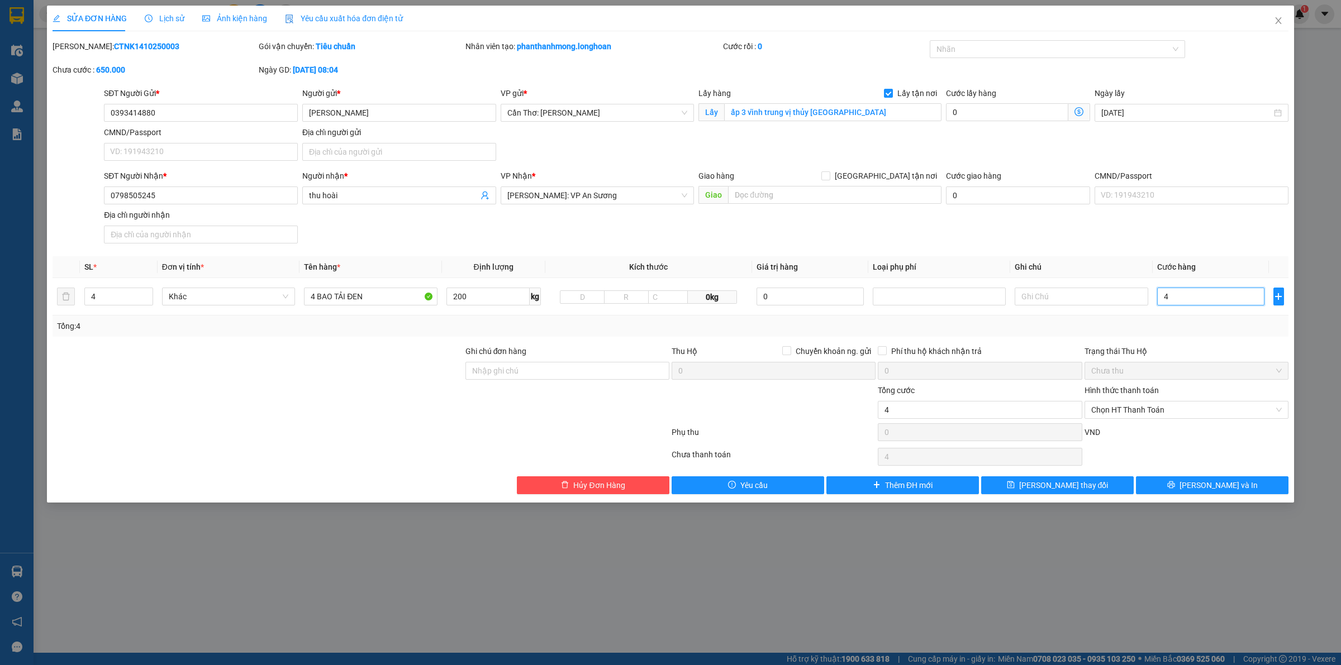
type input "45"
type input "450"
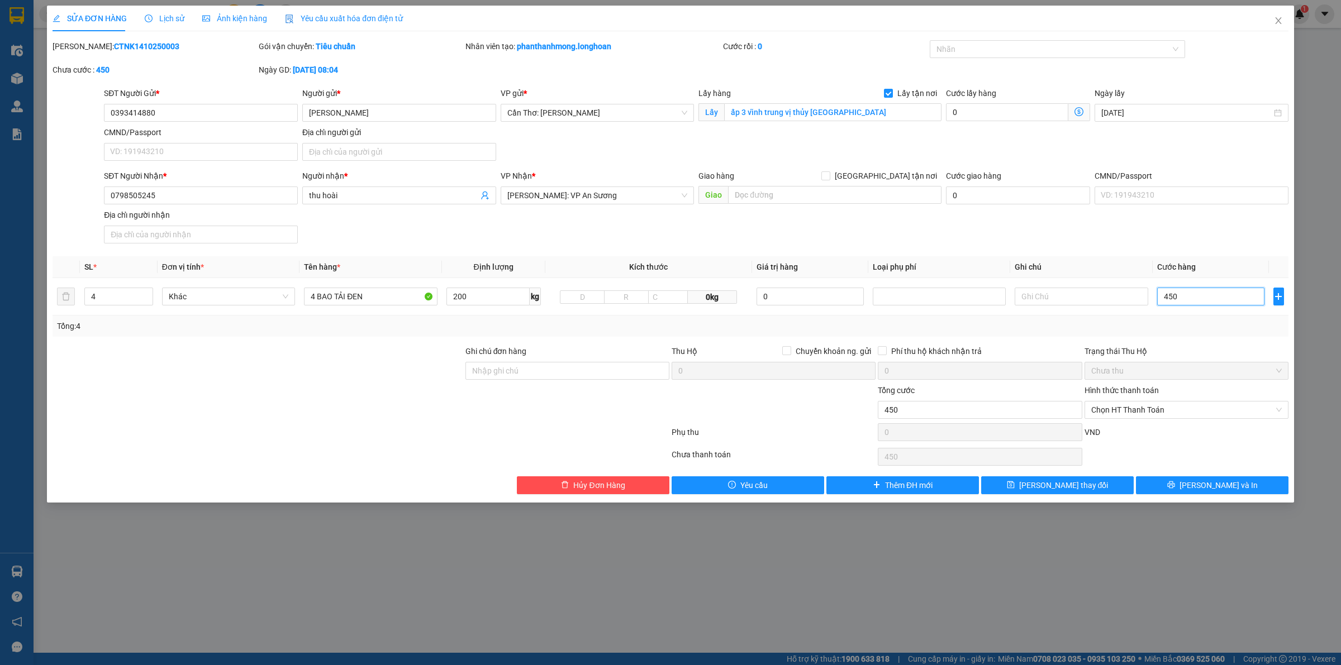
type input "4.500"
type input "45.000"
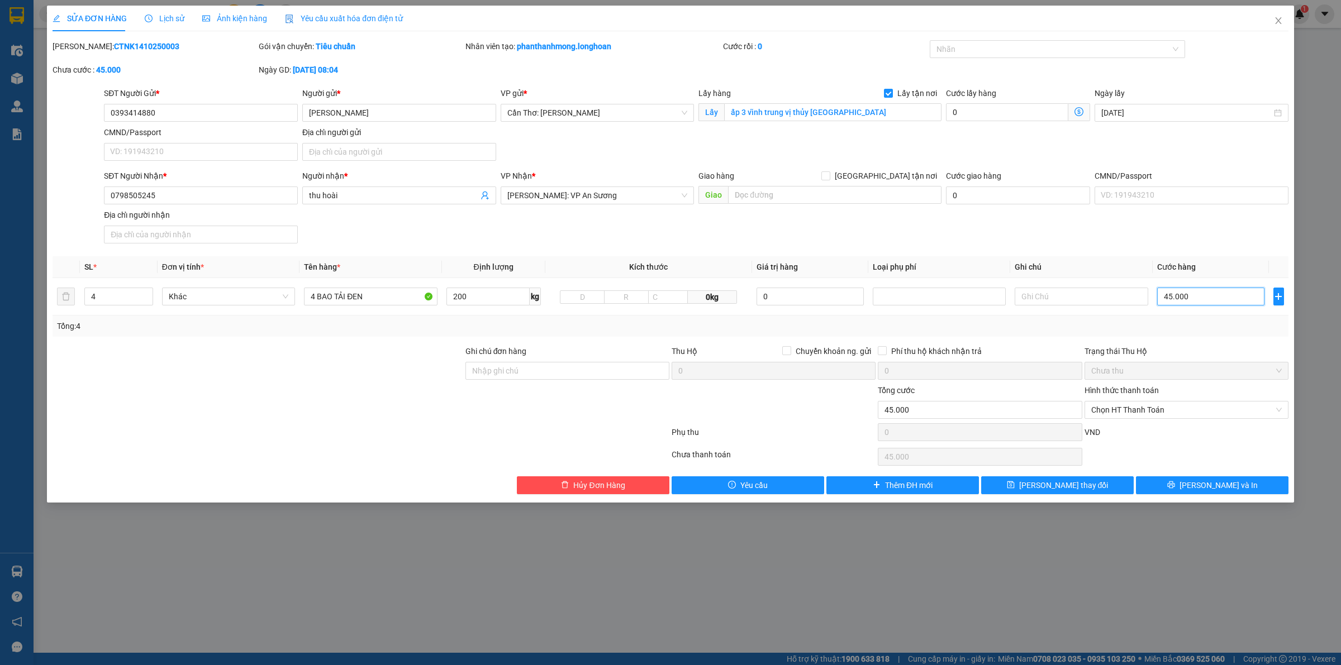
type input "450.000"
click at [188, 188] on input "0798505245" at bounding box center [201, 196] width 194 height 18
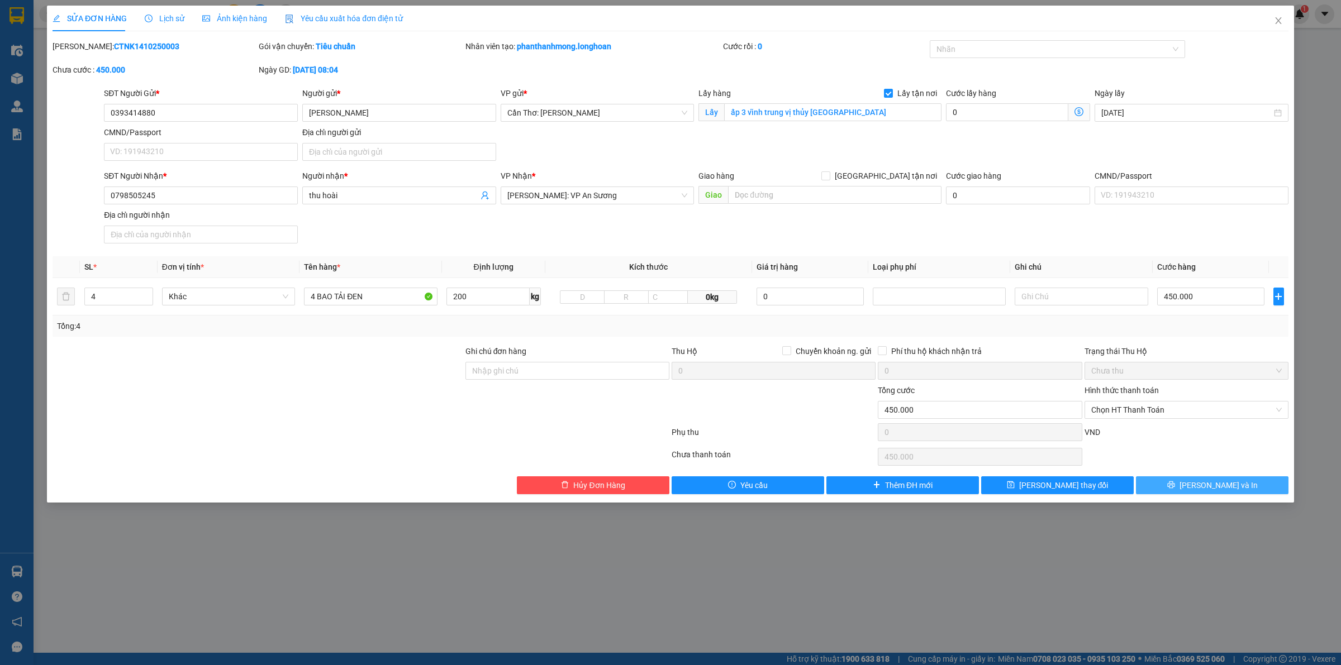
click at [1175, 484] on icon "printer" at bounding box center [1171, 485] width 8 height 8
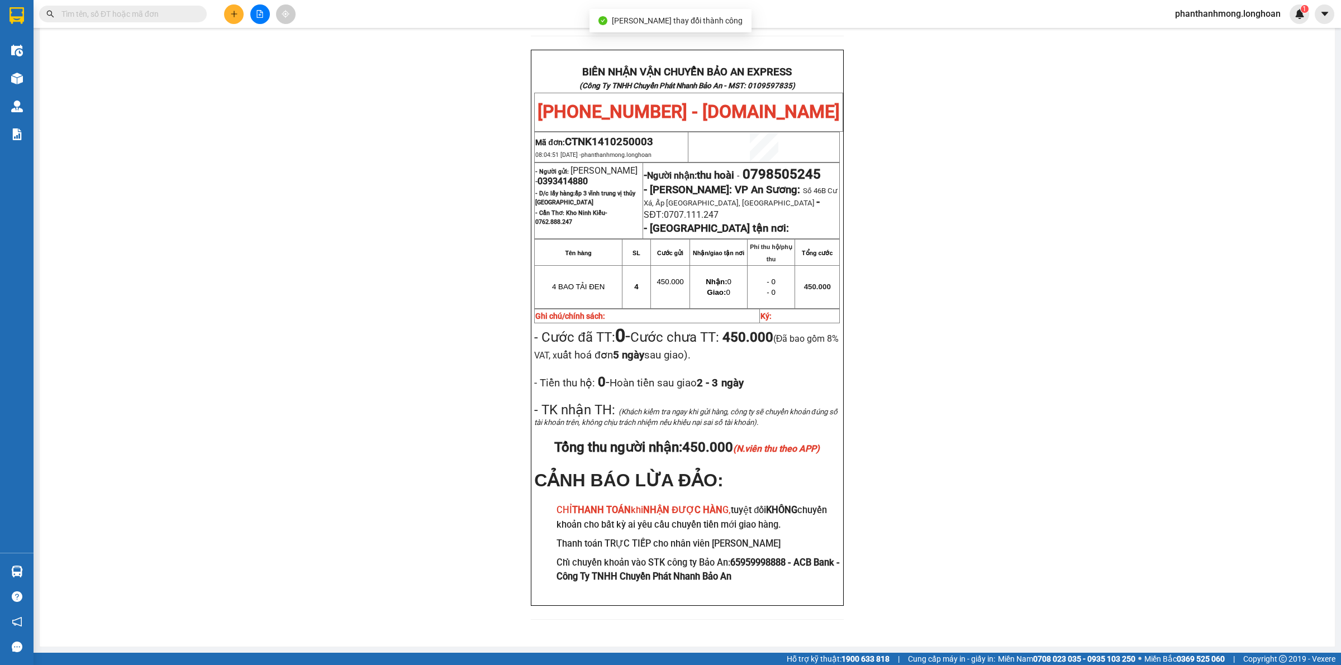
scroll to position [494, 0]
click at [578, 180] on span "0393414880" at bounding box center [562, 181] width 50 height 11
copy span "0393414880"
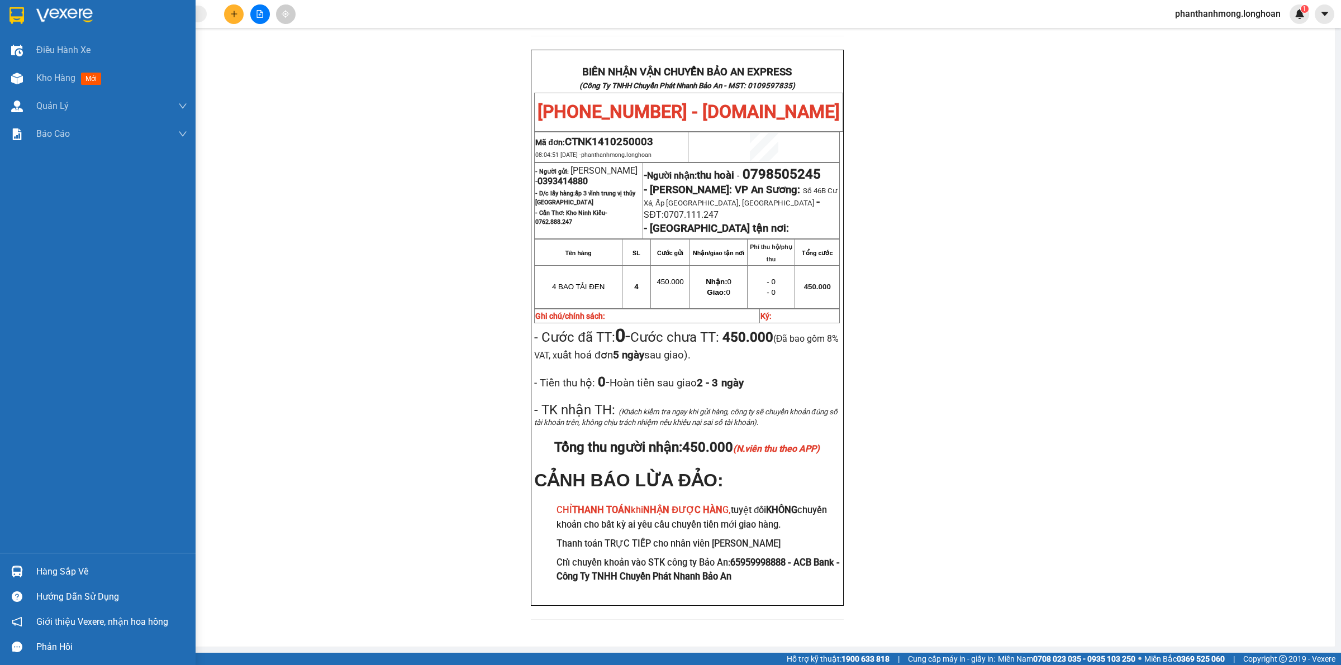
click at [18, 4] on div at bounding box center [98, 18] width 196 height 36
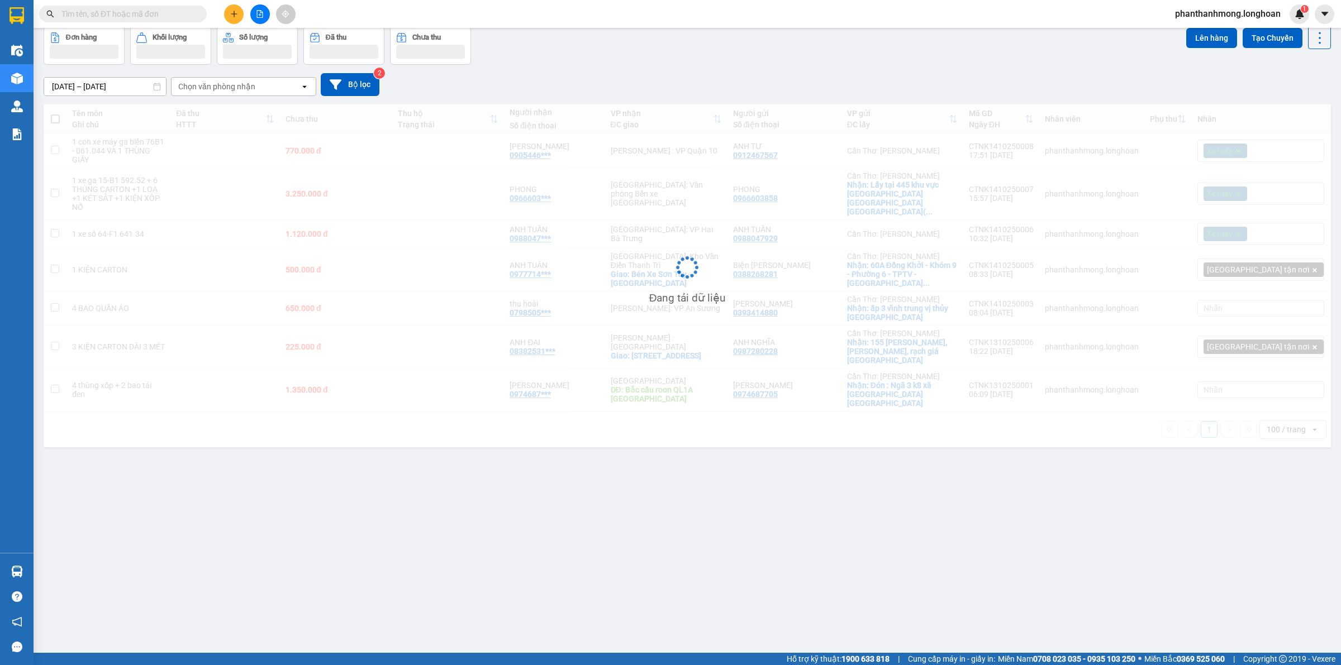
scroll to position [51, 0]
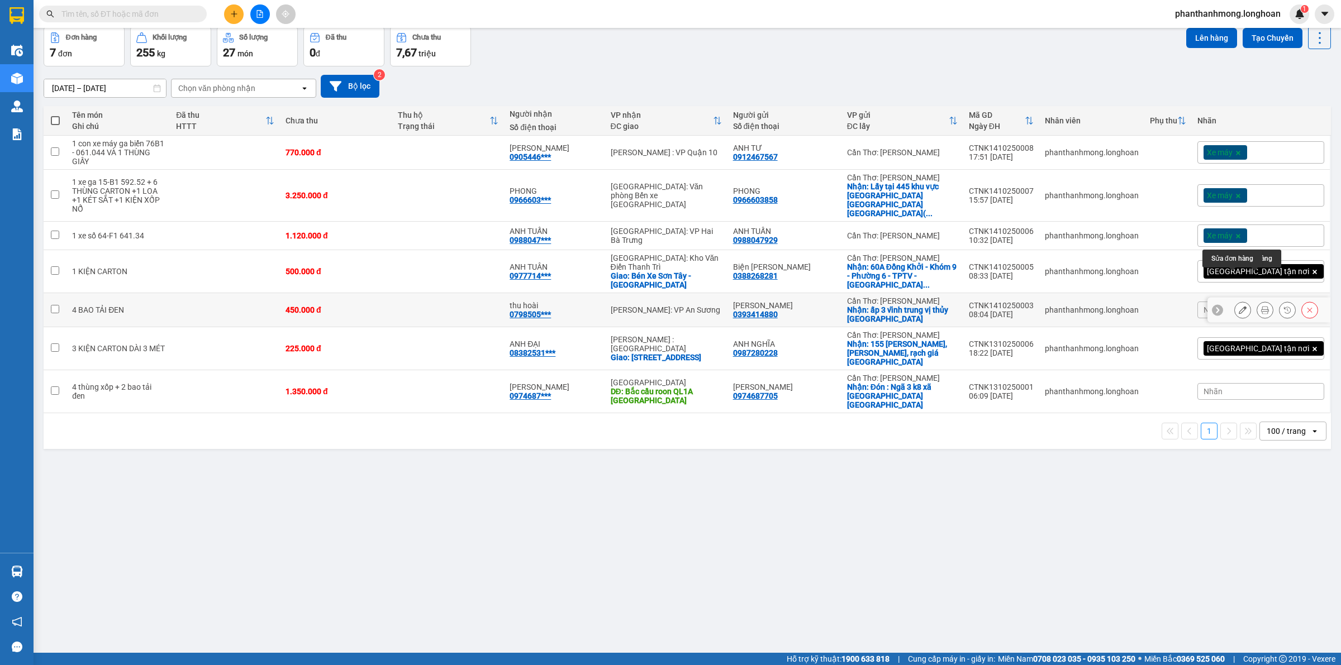
click at [1239, 306] on icon at bounding box center [1243, 310] width 8 height 8
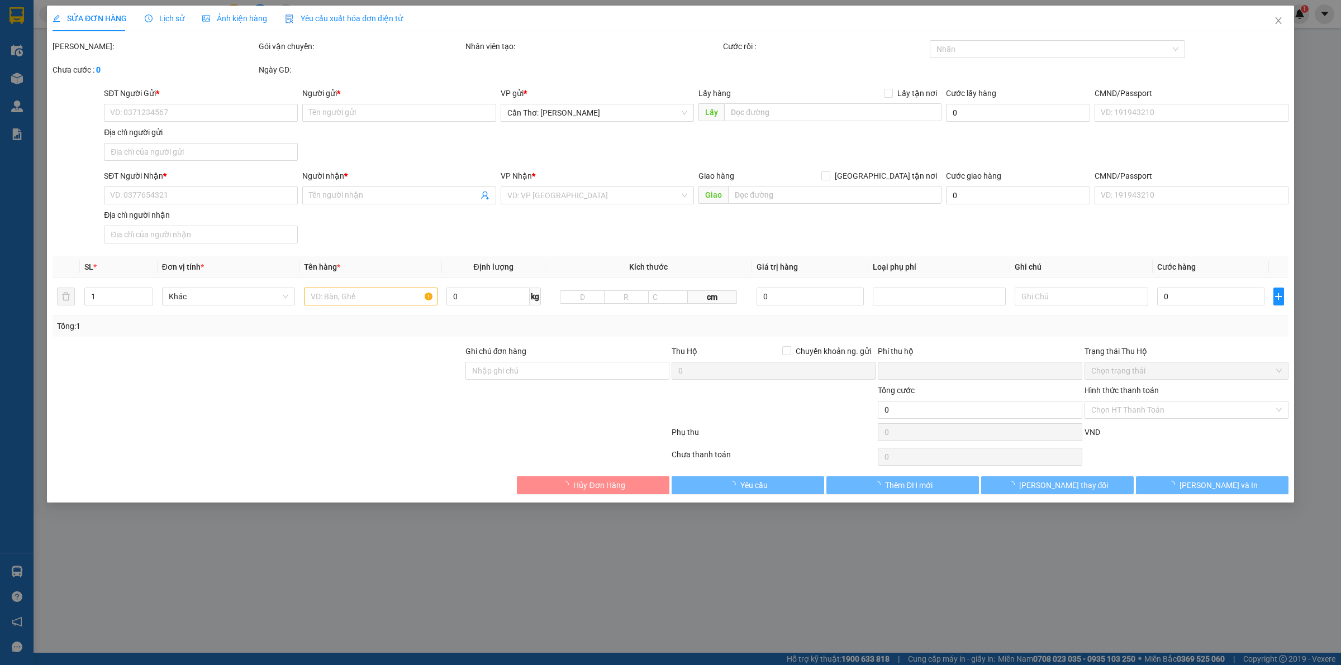
type input "0393414880"
type input "[PERSON_NAME]"
checkbox input "true"
type input "ấp 3 vĩnh trung vị thủy [GEOGRAPHIC_DATA]"
type input "0798505245"
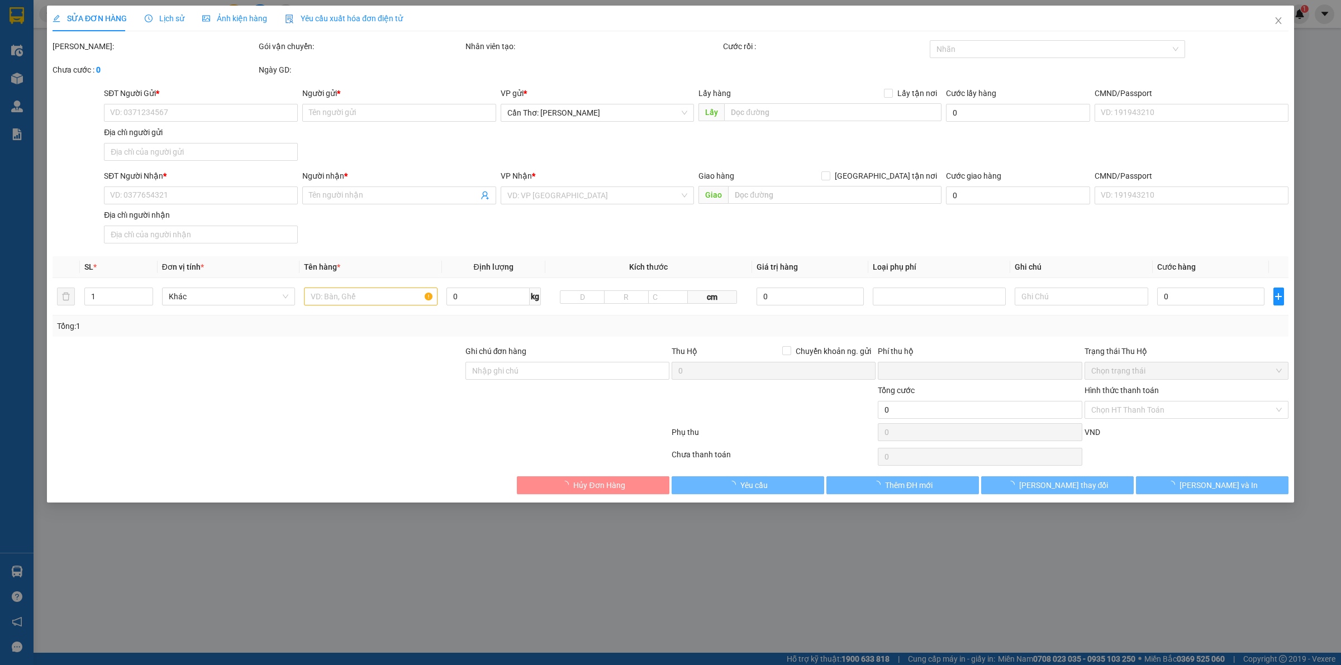
type input "thu hoài"
type input "0"
type input "450.000"
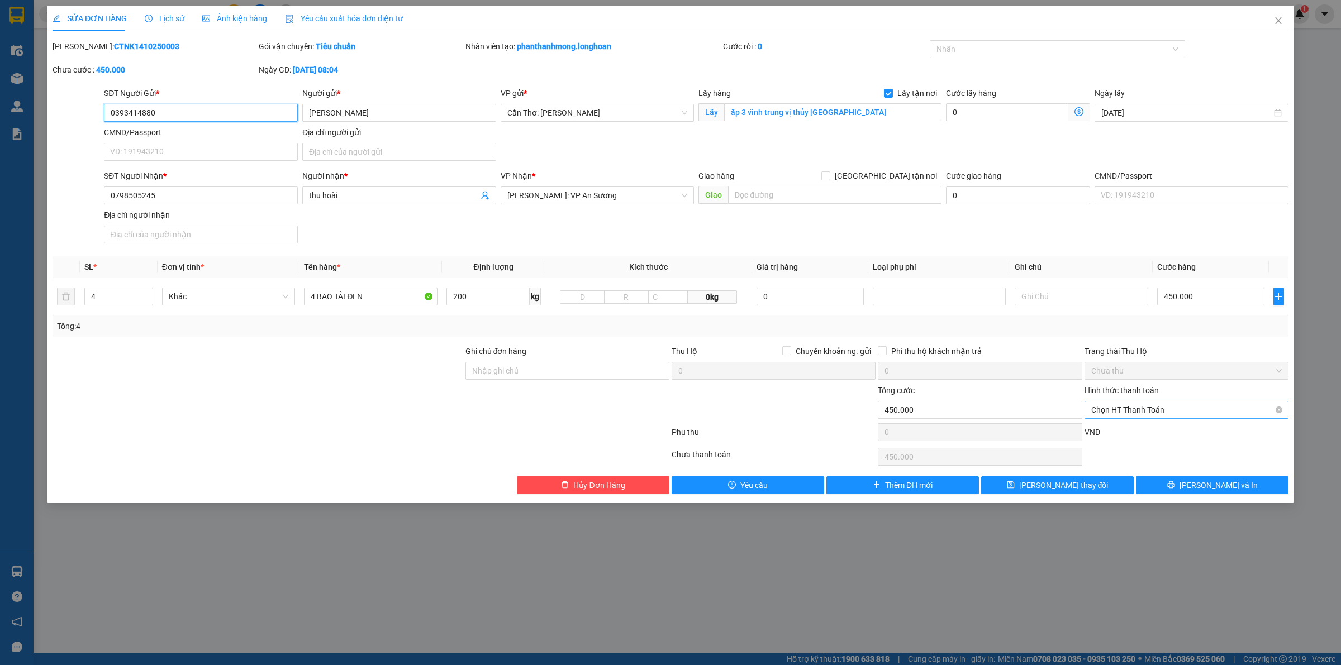
click at [1165, 416] on span "Chọn HT Thanh Toán" at bounding box center [1186, 410] width 190 height 17
click at [1139, 428] on div "Tại văn phòng" at bounding box center [1186, 433] width 190 height 12
type input "0"
click at [1064, 483] on span "[PERSON_NAME] thay đổi" at bounding box center [1063, 485] width 89 height 12
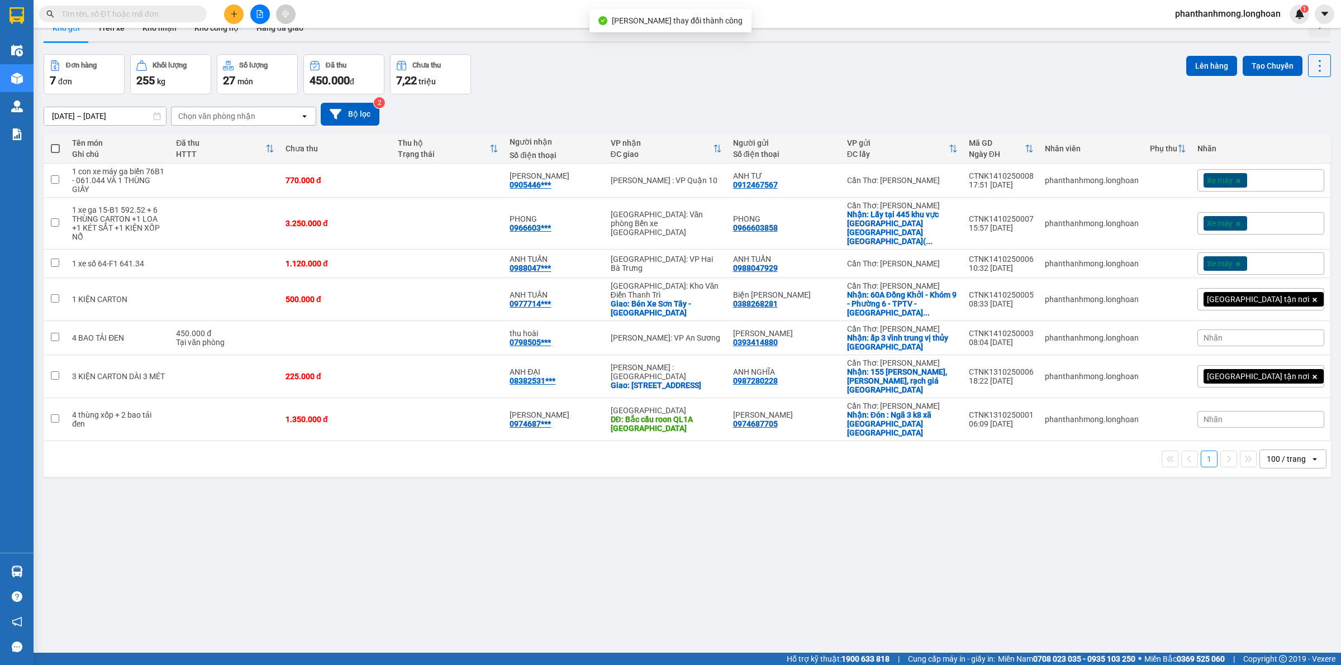
scroll to position [51, 0]
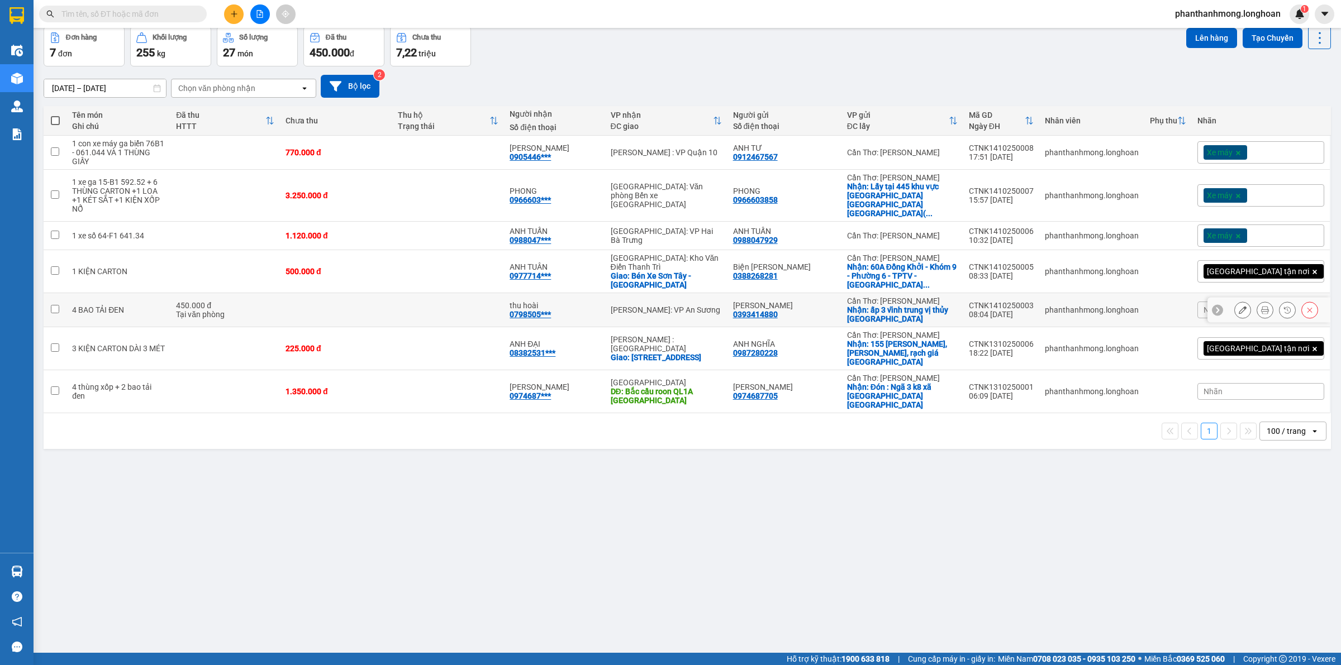
click at [1257, 301] on button at bounding box center [1265, 311] width 16 height 20
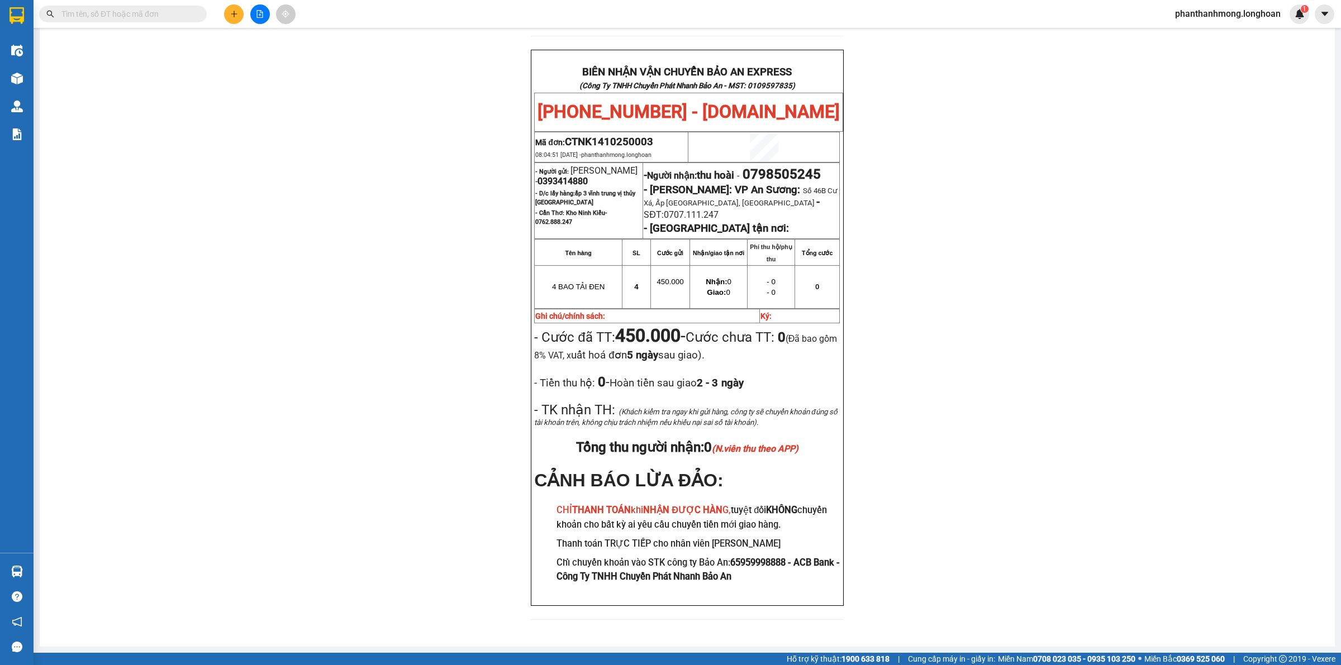
scroll to position [501, 0]
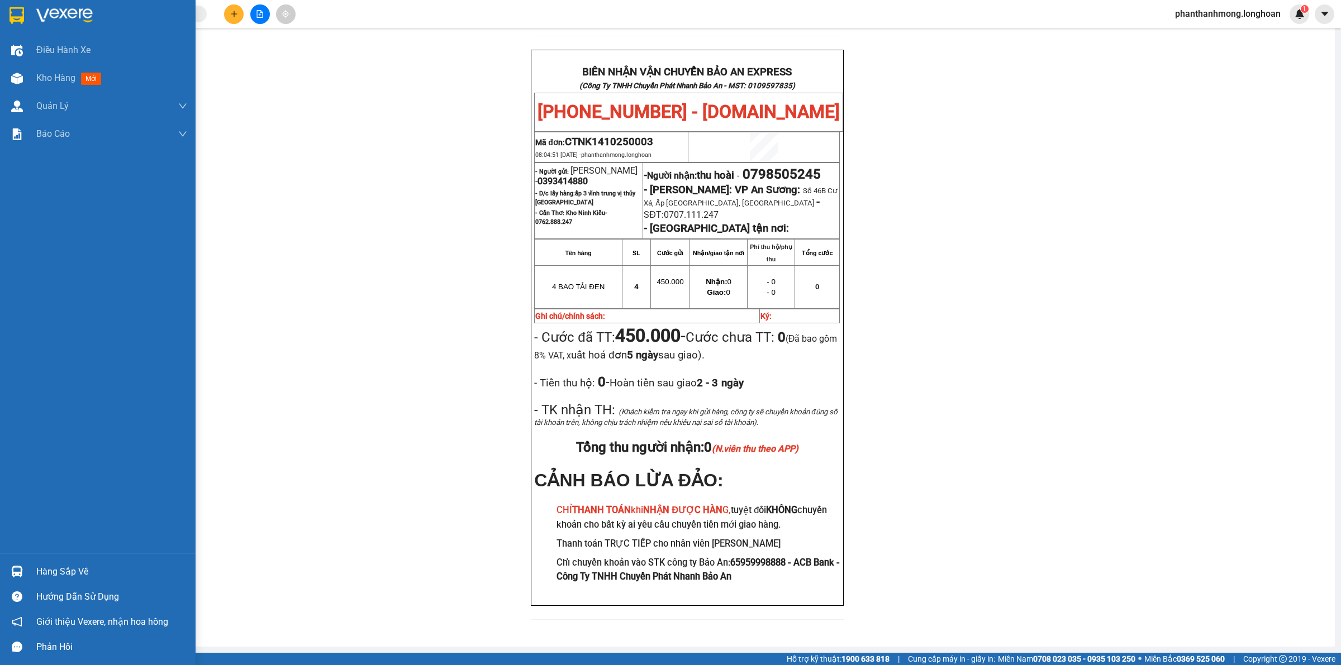
click at [23, 17] on img at bounding box center [16, 15] width 15 height 17
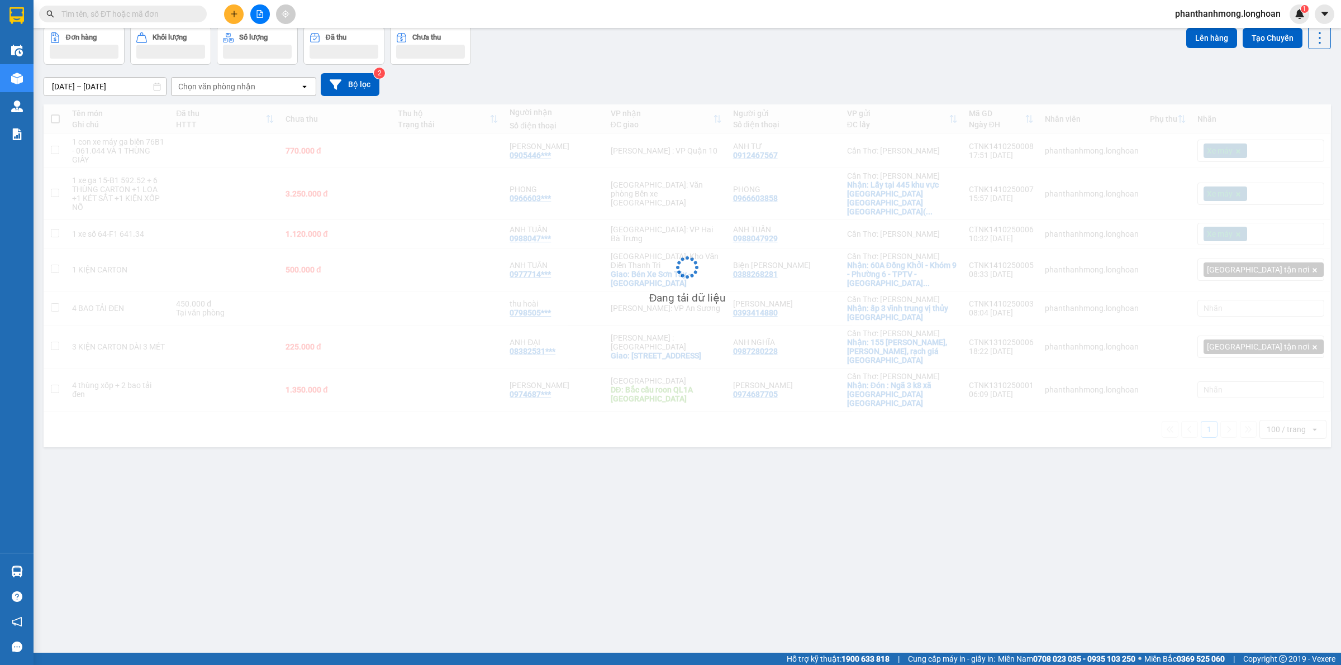
scroll to position [51, 0]
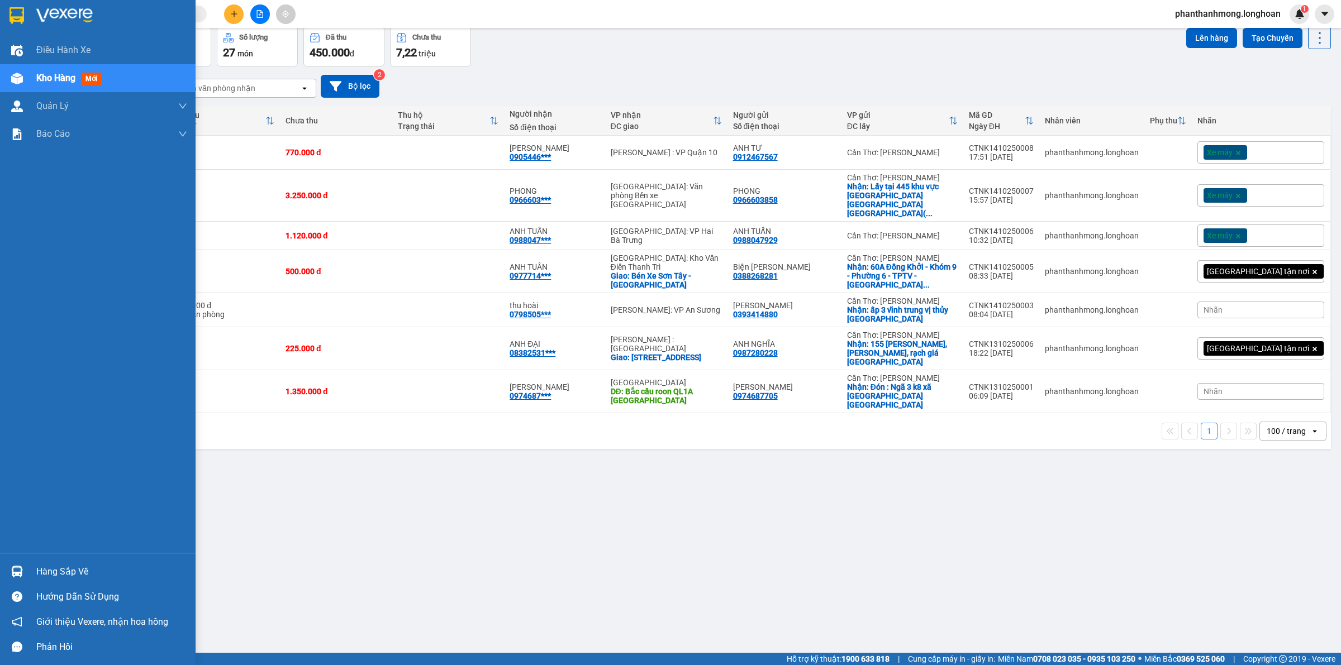
click at [20, 17] on img at bounding box center [16, 15] width 15 height 17
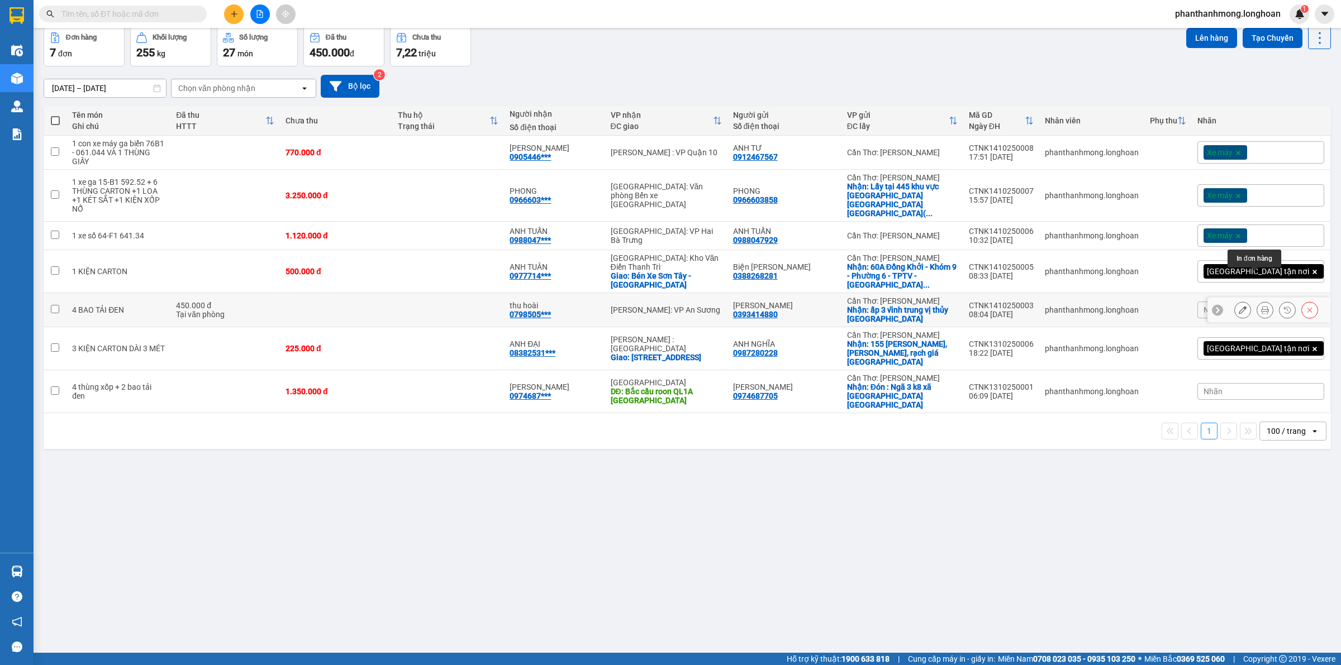
click at [1261, 306] on icon at bounding box center [1265, 310] width 8 height 8
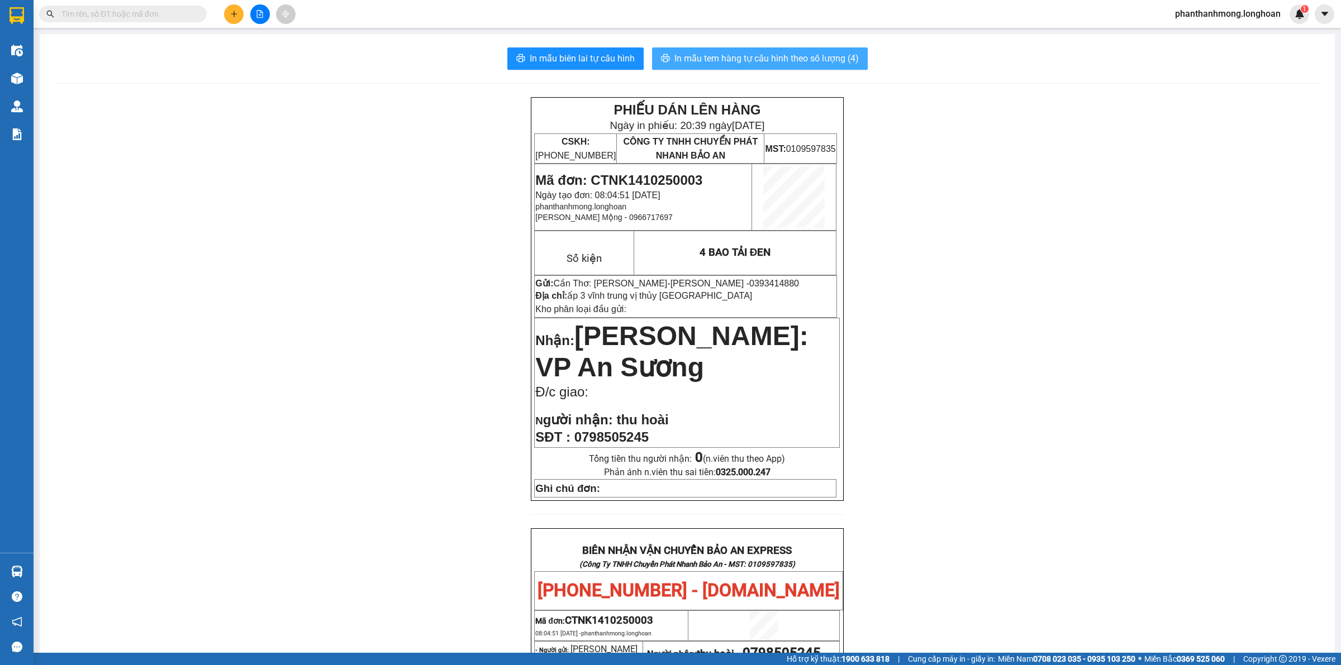
click at [771, 62] on span "In mẫu tem hàng tự cấu hình theo số lượng (4)" at bounding box center [766, 58] width 184 height 14
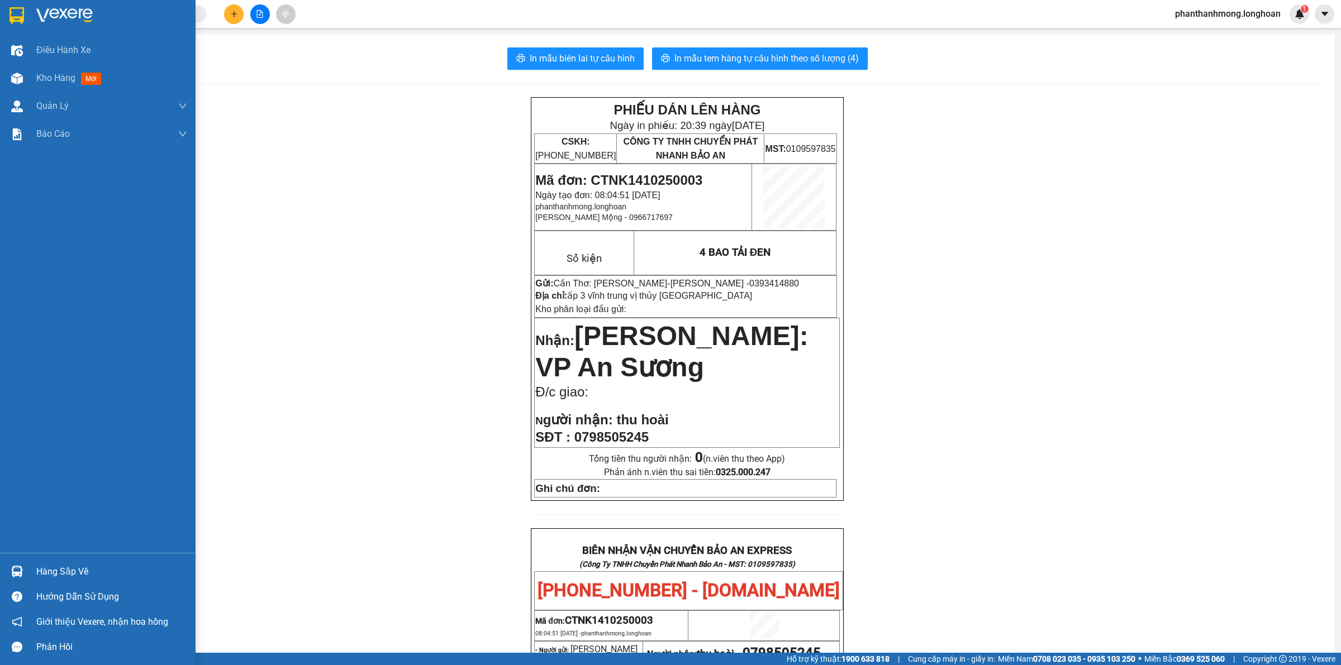
click at [20, 22] on img at bounding box center [16, 15] width 15 height 17
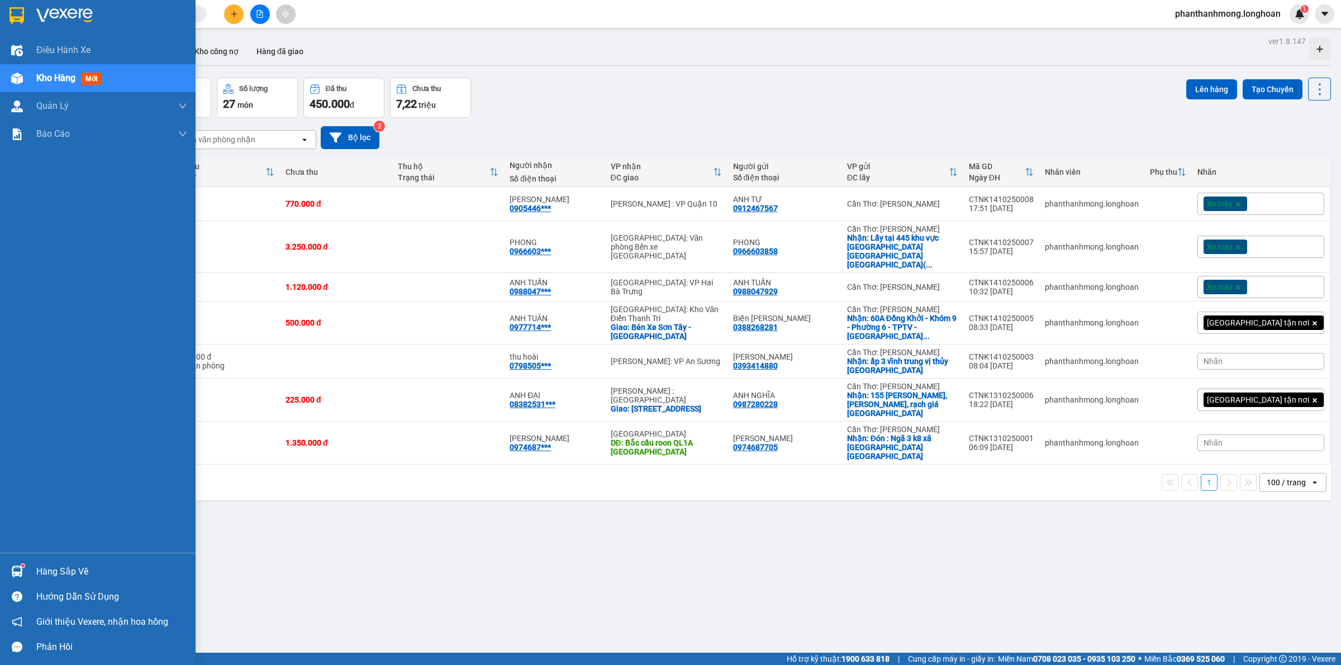
click at [13, 12] on img at bounding box center [16, 15] width 15 height 17
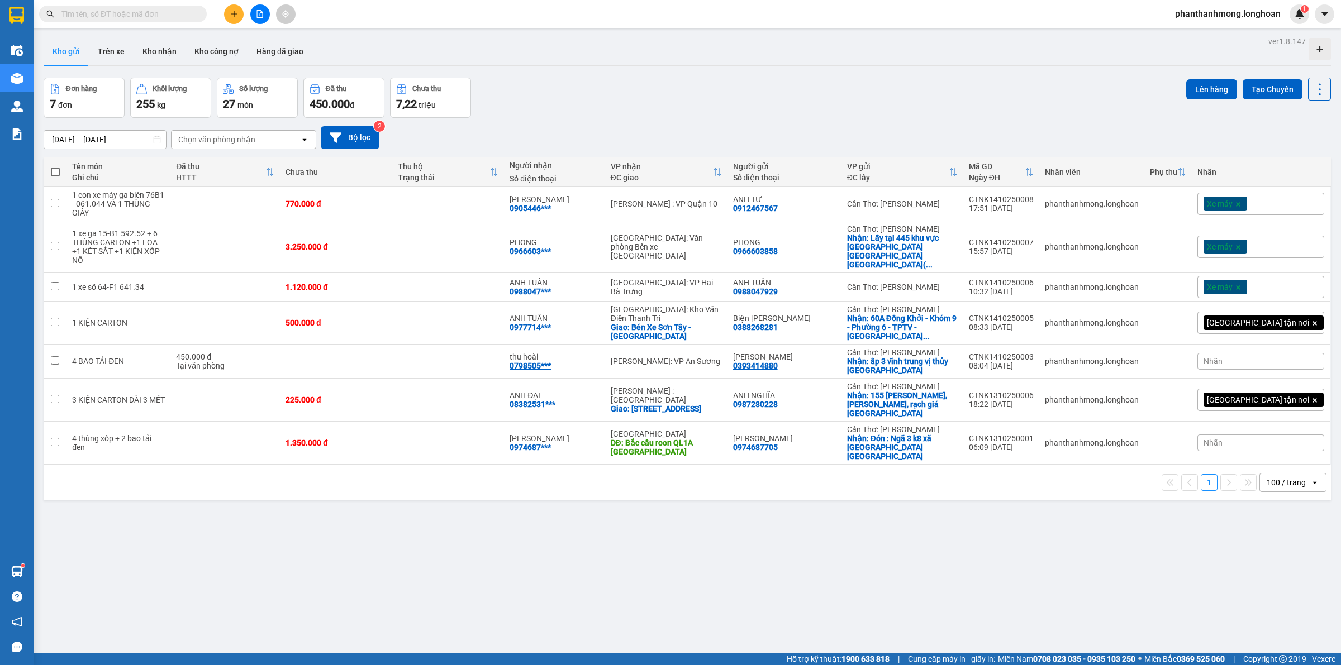
click at [24, 7] on div at bounding box center [17, 16] width 20 height 20
